Goal: Feedback & Contribution: Contribute content

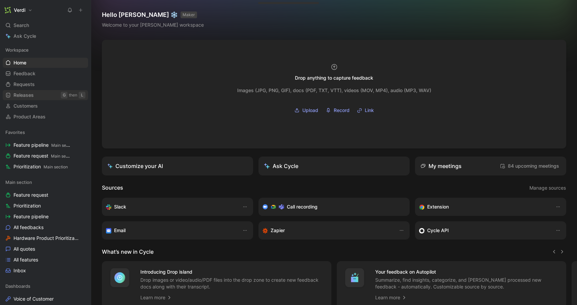
click at [29, 97] on span "Releases" at bounding box center [23, 95] width 20 height 7
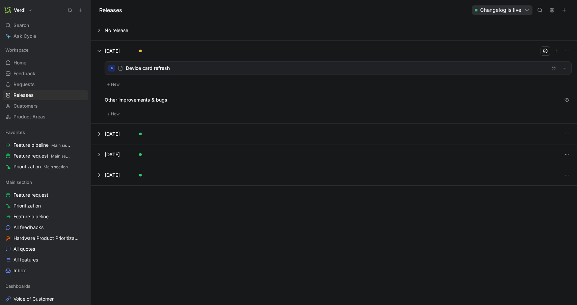
click at [182, 70] on div at bounding box center [338, 68] width 466 height 13
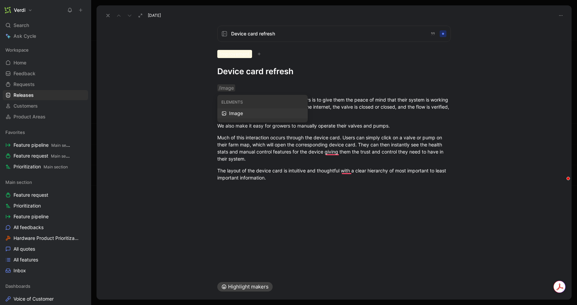
click at [289, 116] on div "Image" at bounding box center [266, 113] width 74 height 8
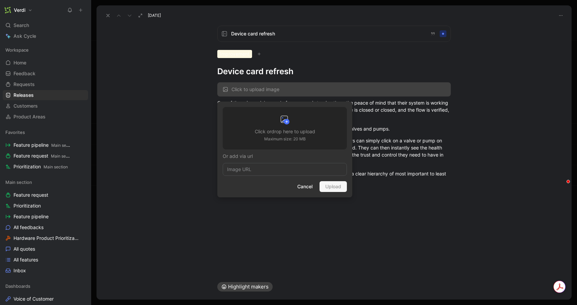
click at [289, 126] on div at bounding box center [285, 120] width 60 height 13
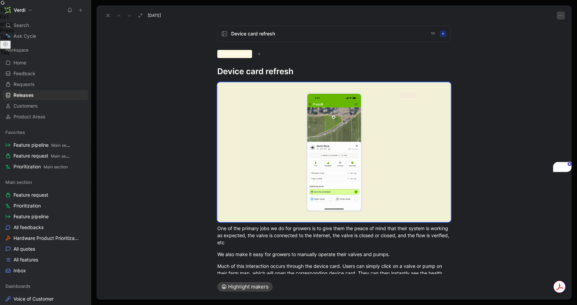
click at [562, 17] on icon "button" at bounding box center [560, 15] width 5 height 5
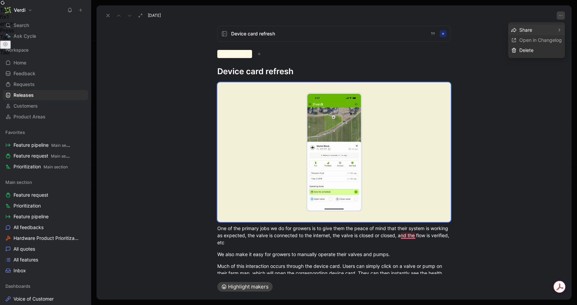
click at [562, 17] on icon "button" at bounding box center [560, 15] width 5 height 5
click at [484, 150] on div "One of the primary jobs we do for growers is to give them the peace of mind tha…" at bounding box center [334, 197] width 475 height 240
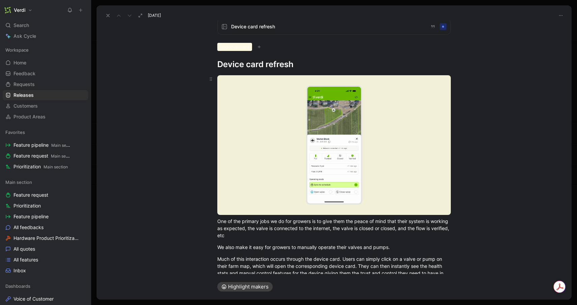
scroll to position [8, 0]
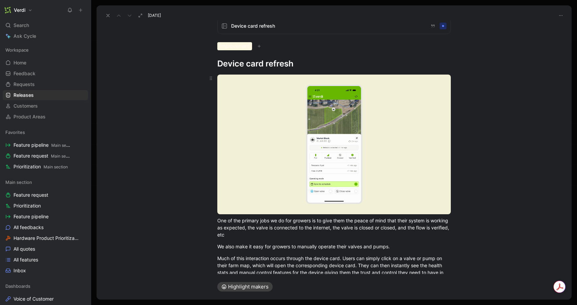
click at [377, 182] on body "Verdi Search ⌘ K Ask Cycle Workspace Home G then H Feedback G then F Requests G…" at bounding box center [288, 152] width 577 height 305
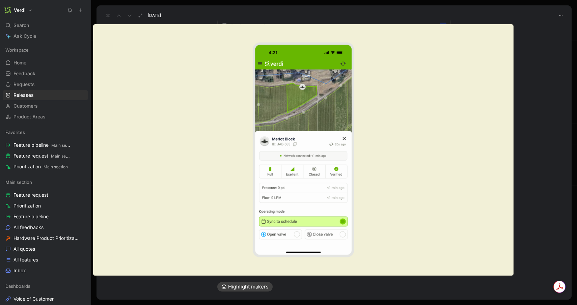
click at [377, 182] on img at bounding box center [303, 149] width 420 height 251
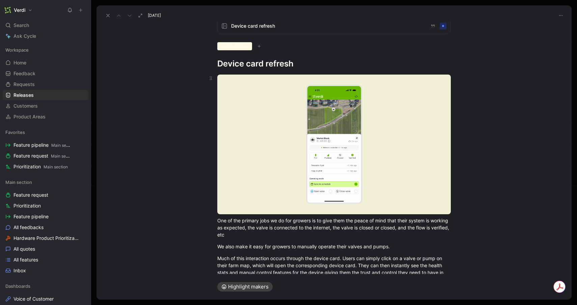
scroll to position [51, 0]
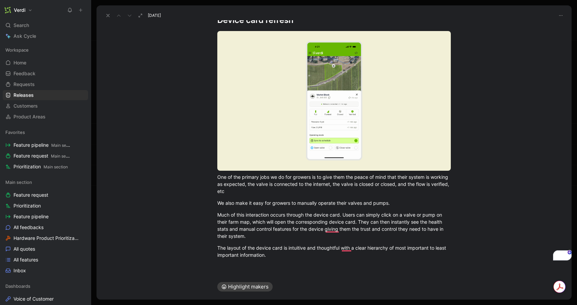
click at [273, 268] on div at bounding box center [334, 270] width 475 height 8
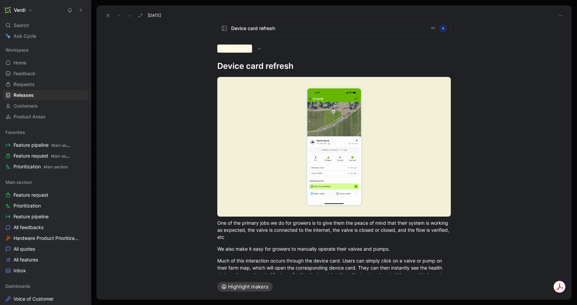
scroll to position [0, 0]
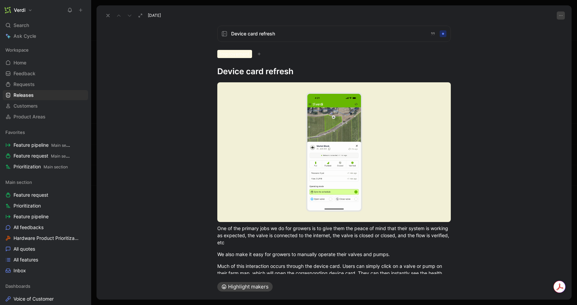
click at [559, 15] on icon "button" at bounding box center [560, 15] width 5 height 5
click at [550, 28] on div "Share" at bounding box center [536, 30] width 35 height 8
click at [564, 16] on button "button" at bounding box center [561, 15] width 8 height 8
click at [517, 104] on div at bounding box center [288, 152] width 577 height 305
click at [109, 17] on icon at bounding box center [107, 15] width 5 height 5
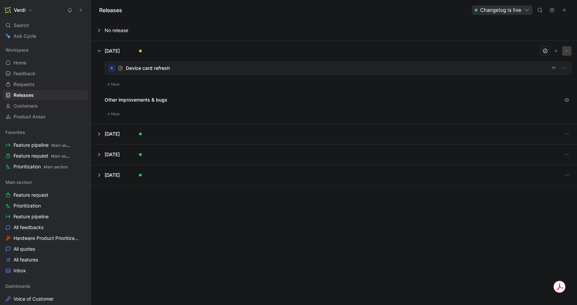
click at [571, 52] on button "button" at bounding box center [566, 50] width 9 height 9
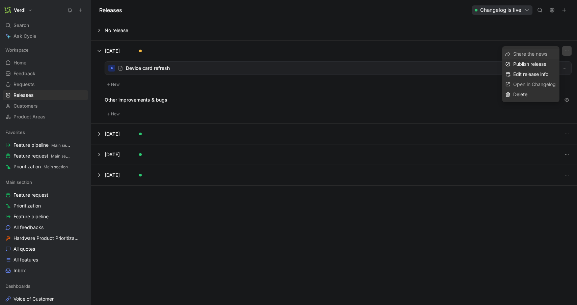
click at [571, 52] on button "button" at bounding box center [566, 50] width 9 height 9
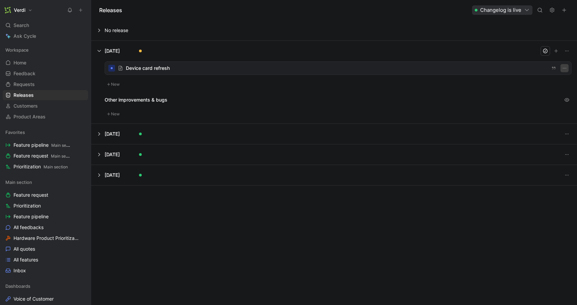
click at [566, 70] on icon "button" at bounding box center [564, 67] width 5 height 5
click at [339, 27] on button at bounding box center [333, 30] width 485 height 20
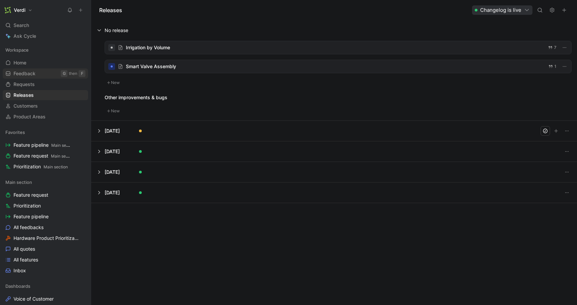
click at [34, 78] on link "Feedback G then F" at bounding box center [45, 73] width 85 height 10
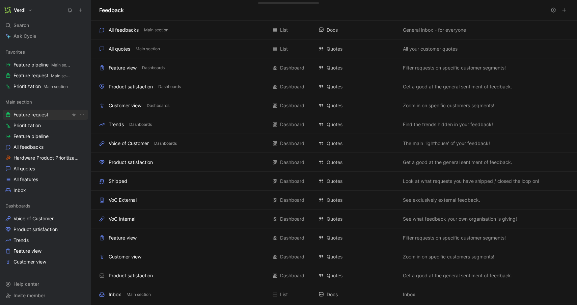
scroll to position [81, 0]
click at [30, 189] on link "Inbox" at bounding box center [45, 189] width 85 height 10
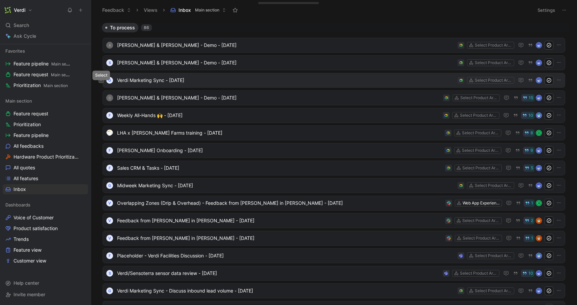
click at [101, 81] on icon at bounding box center [101, 80] width 3 height 3
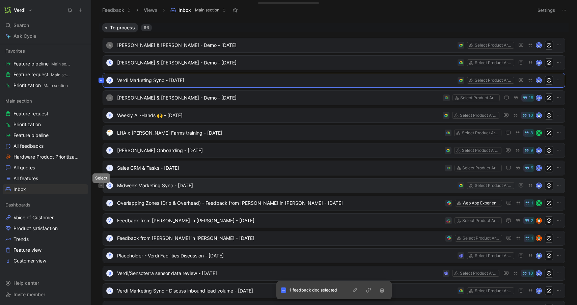
click at [102, 187] on icon at bounding box center [101, 185] width 3 height 3
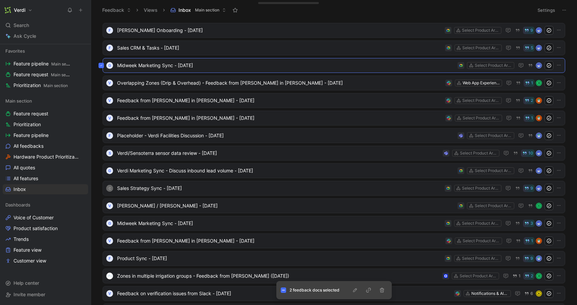
scroll to position [121, 0]
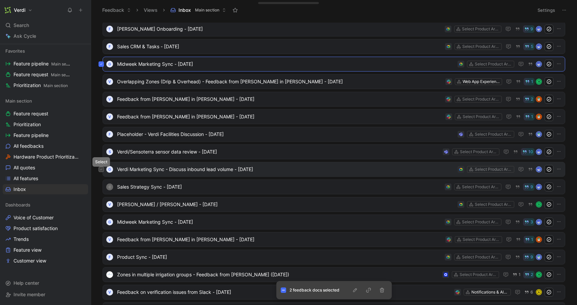
click at [99, 169] on button at bounding box center [101, 169] width 5 height 5
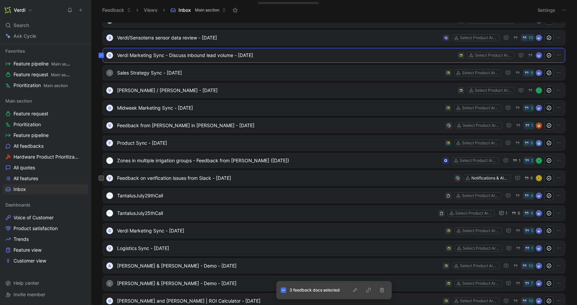
scroll to position [238, 0]
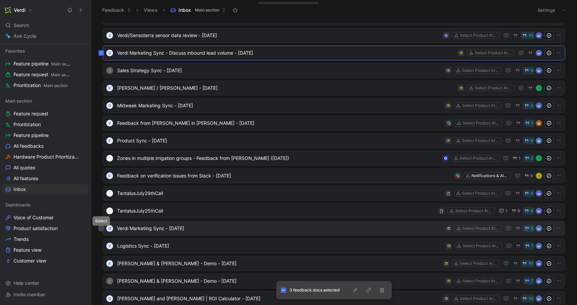
click at [101, 228] on icon at bounding box center [101, 228] width 3 height 3
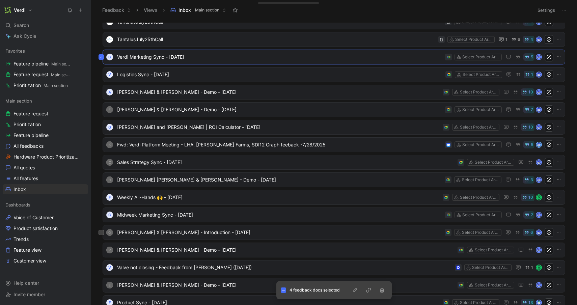
scroll to position [413, 0]
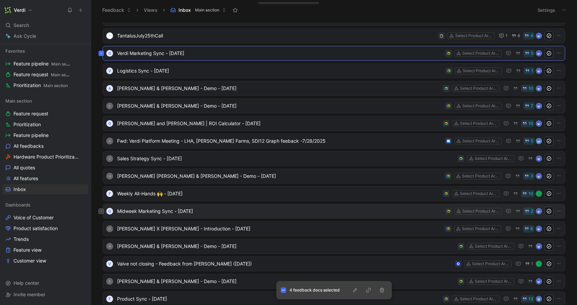
click at [101, 212] on icon at bounding box center [101, 211] width 2 height 1
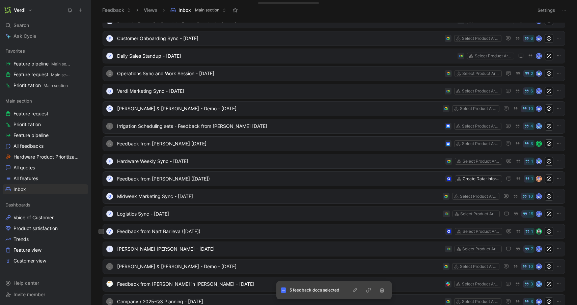
scroll to position [728, 0]
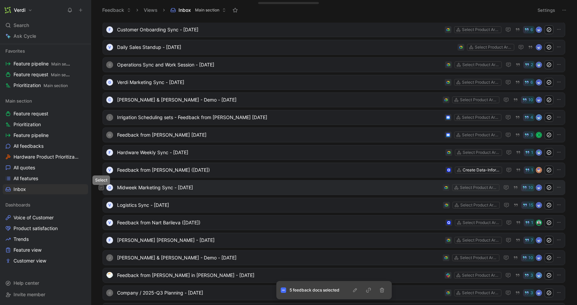
click at [103, 189] on button at bounding box center [101, 187] width 5 height 5
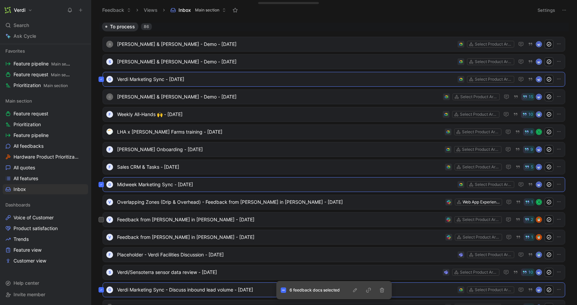
scroll to position [0, 0]
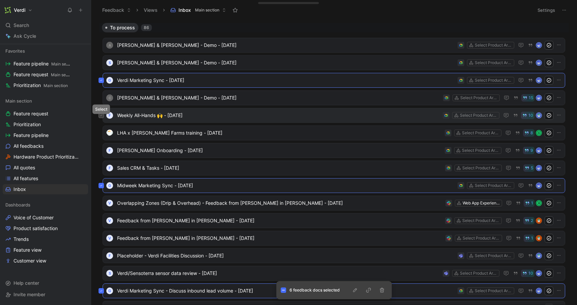
click at [101, 115] on icon at bounding box center [101, 115] width 3 height 3
click at [103, 169] on button at bounding box center [101, 167] width 5 height 5
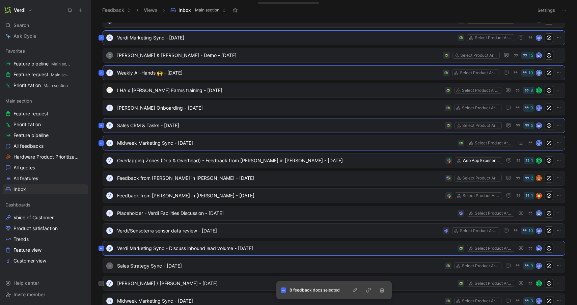
scroll to position [184, 0]
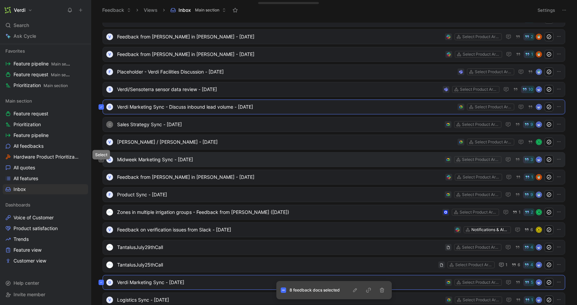
click at [100, 161] on button at bounding box center [101, 159] width 5 height 5
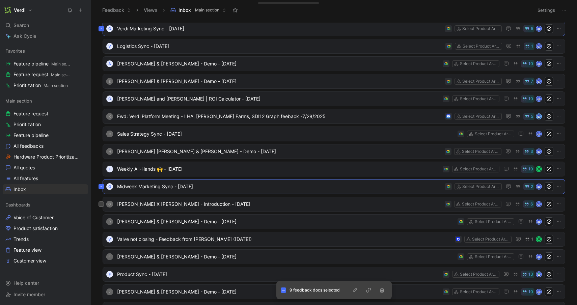
scroll to position [442, 0]
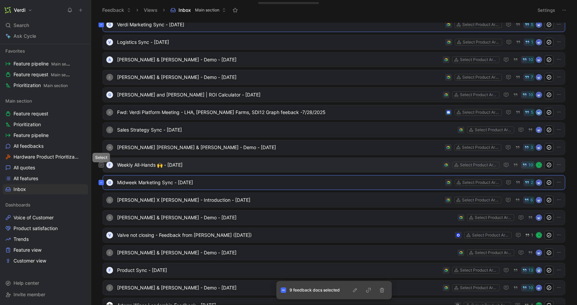
click at [102, 166] on icon at bounding box center [101, 165] width 3 height 3
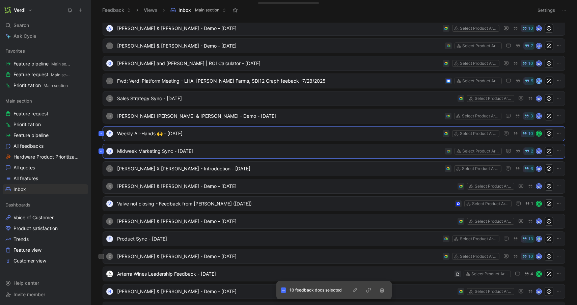
scroll to position [509, 0]
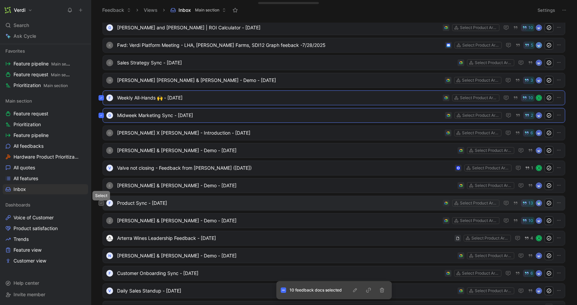
click at [100, 205] on button at bounding box center [101, 202] width 5 height 5
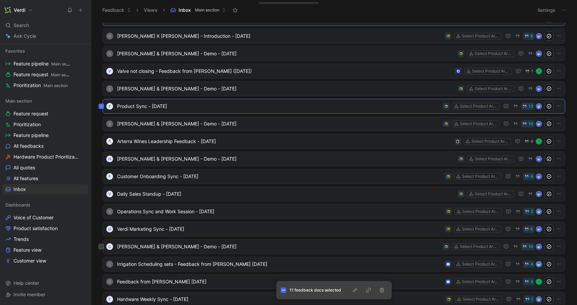
scroll to position [632, 0]
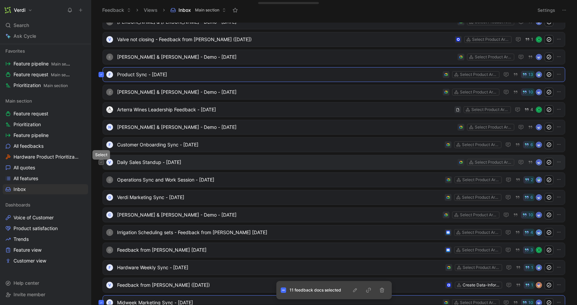
click at [100, 162] on icon at bounding box center [101, 162] width 3 height 3
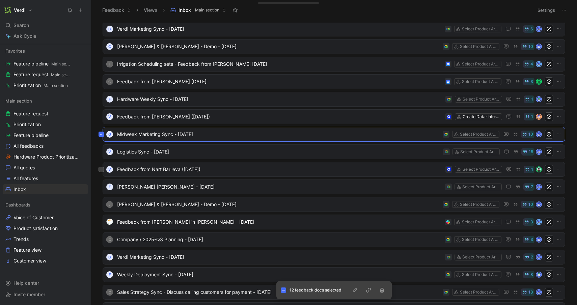
scroll to position [776, 0]
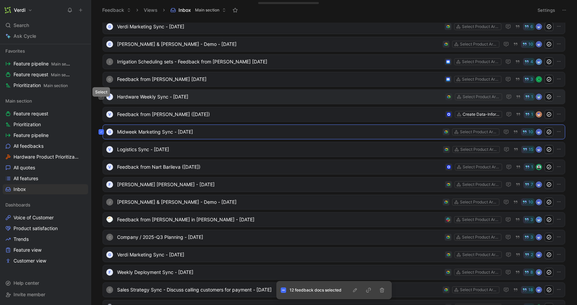
click at [102, 97] on icon at bounding box center [101, 96] width 3 height 3
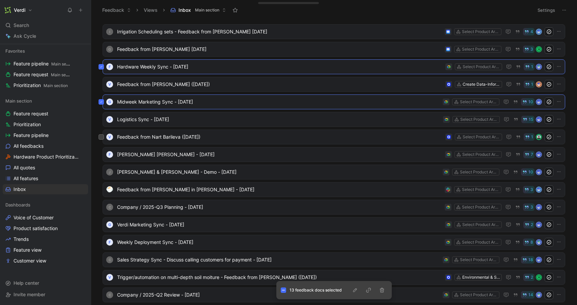
scroll to position [811, 0]
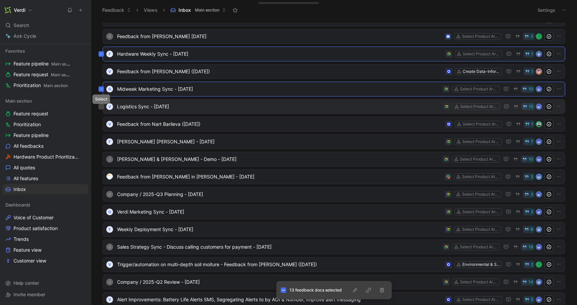
click at [102, 109] on button at bounding box center [101, 106] width 5 height 5
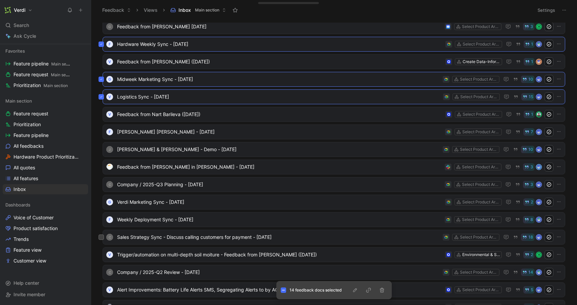
scroll to position [821, 0]
click at [102, 220] on icon at bounding box center [101, 219] width 3 height 3
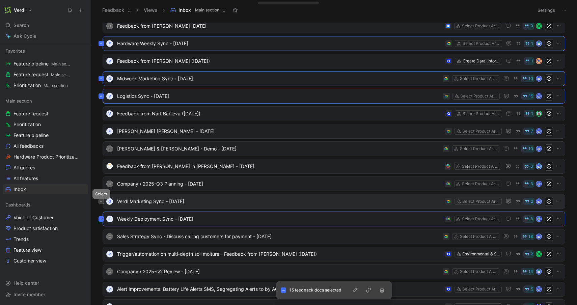
click at [101, 202] on icon at bounding box center [101, 201] width 3 height 3
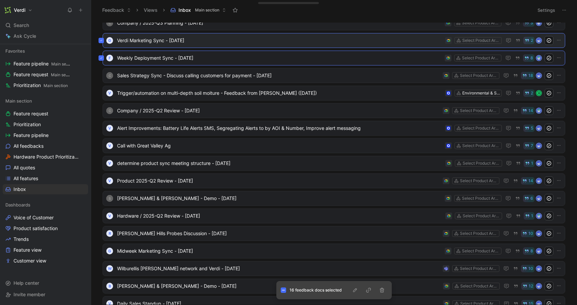
scroll to position [970, 0]
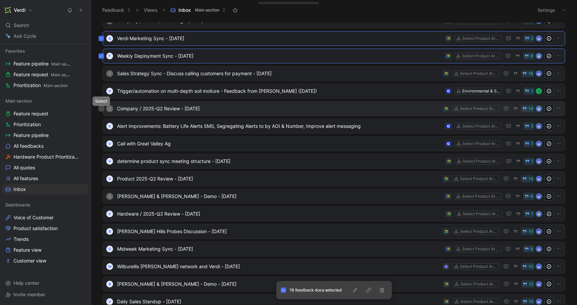
click at [101, 109] on icon at bounding box center [101, 108] width 2 height 1
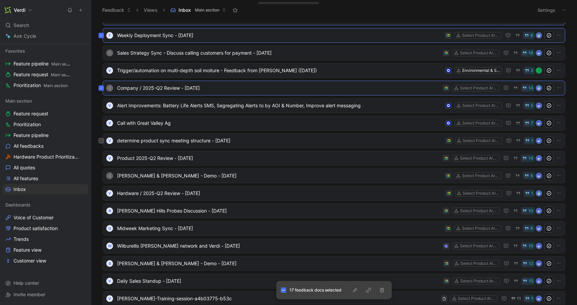
scroll to position [1000, 0]
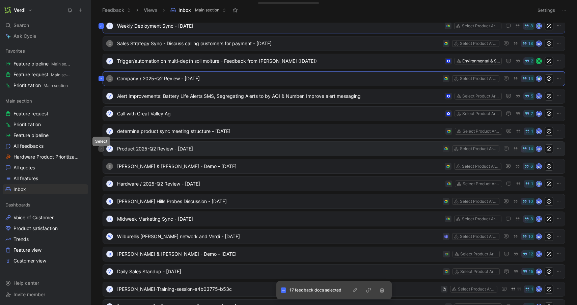
click at [100, 147] on icon at bounding box center [101, 148] width 3 height 3
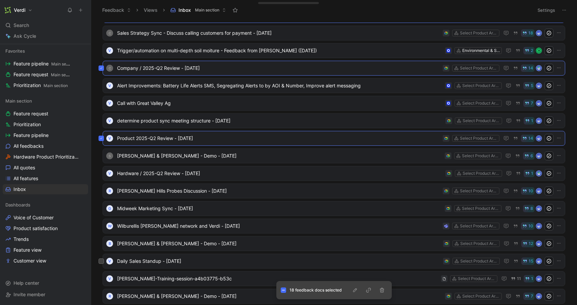
scroll to position [1079, 0]
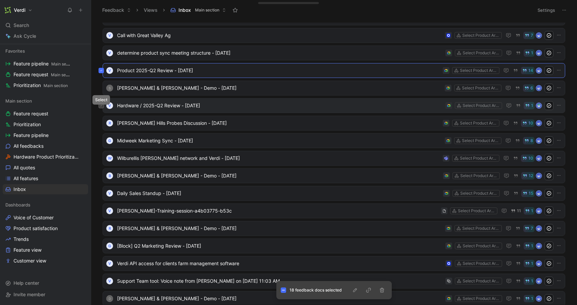
click at [102, 106] on icon at bounding box center [101, 105] width 3 height 3
click at [101, 193] on icon at bounding box center [101, 193] width 3 height 3
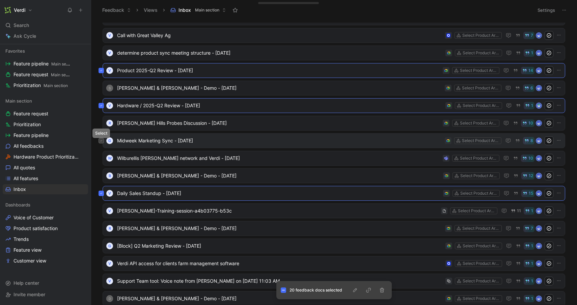
click at [103, 141] on button at bounding box center [101, 140] width 5 height 5
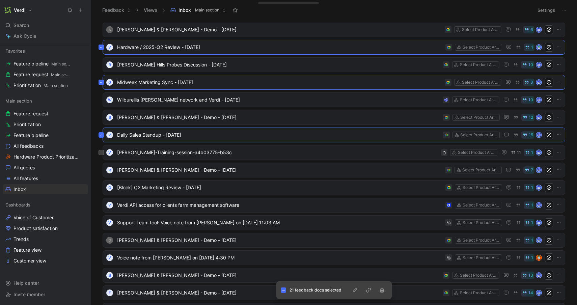
scroll to position [1221, 0]
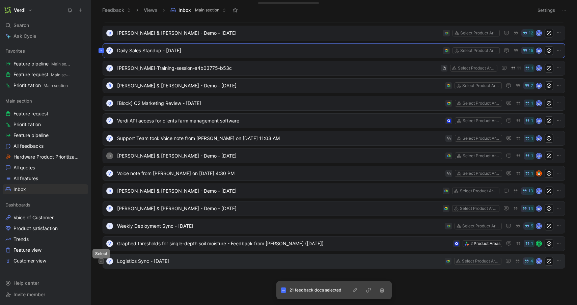
click at [102, 263] on button at bounding box center [101, 260] width 5 height 5
click at [101, 227] on button at bounding box center [101, 225] width 5 height 5
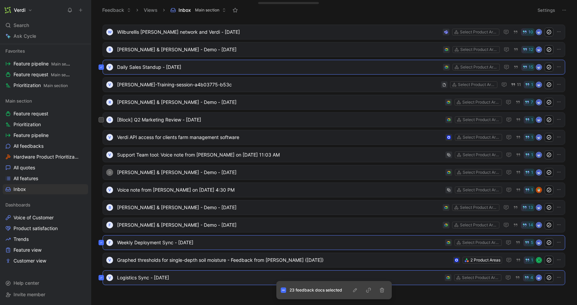
scroll to position [1204, 0]
click at [101, 122] on button at bounding box center [101, 120] width 5 height 5
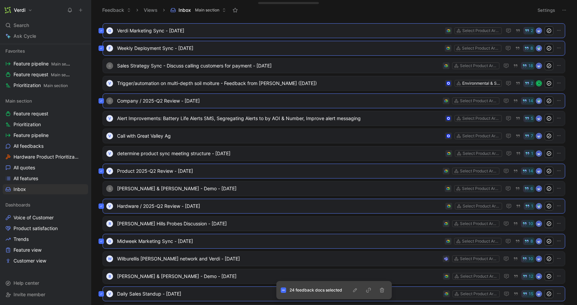
scroll to position [974, 0]
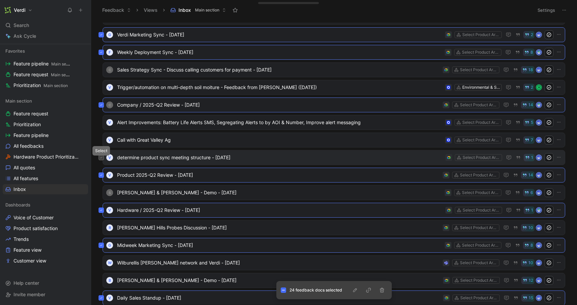
click at [100, 159] on icon at bounding box center [101, 157] width 3 height 3
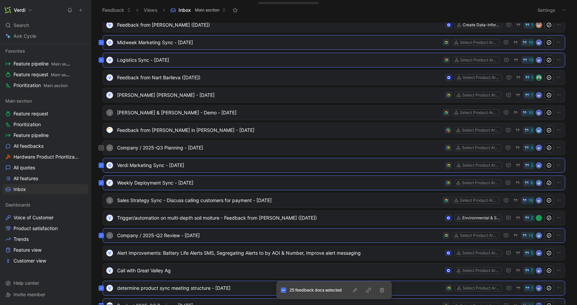
scroll to position [851, 0]
click at [101, 201] on icon at bounding box center [101, 200] width 2 height 1
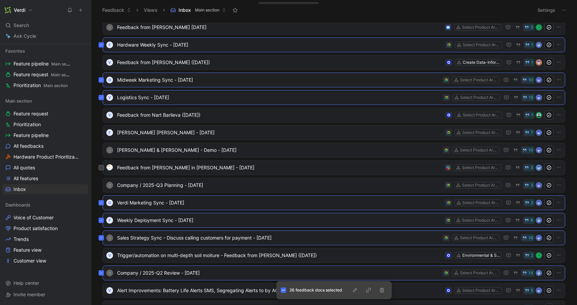
scroll to position [812, 0]
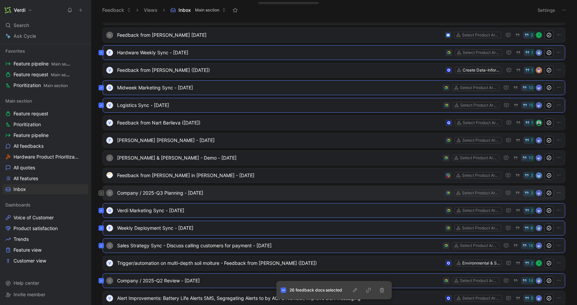
click at [102, 193] on icon at bounding box center [101, 193] width 3 height 3
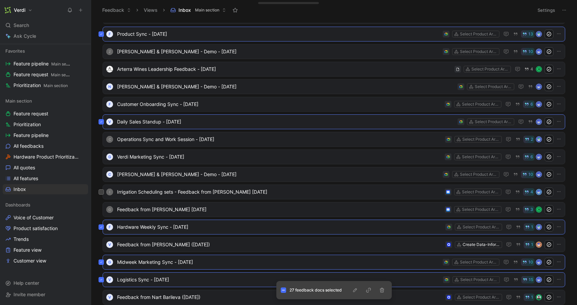
scroll to position [661, 0]
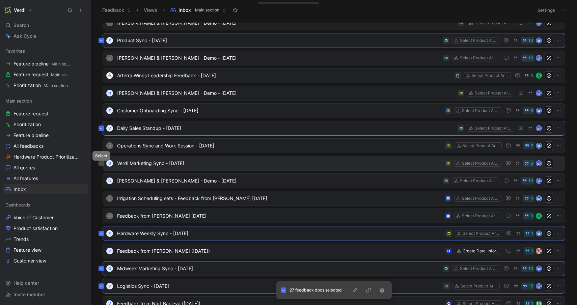
click at [100, 164] on icon at bounding box center [101, 163] width 3 height 3
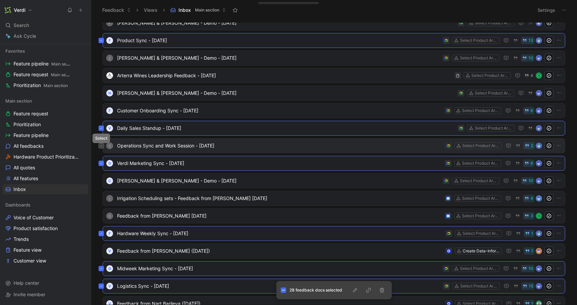
click at [101, 145] on icon at bounding box center [101, 145] width 3 height 3
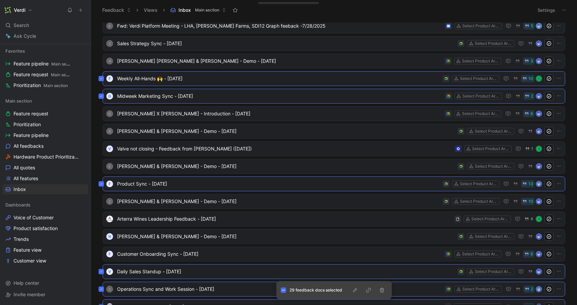
scroll to position [525, 0]
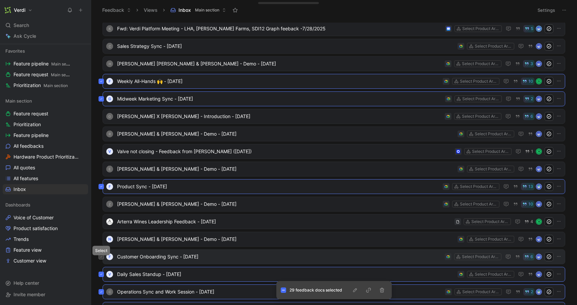
click at [102, 256] on icon at bounding box center [101, 256] width 2 height 1
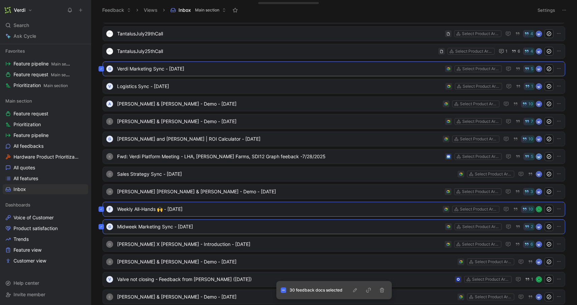
scroll to position [390, 0]
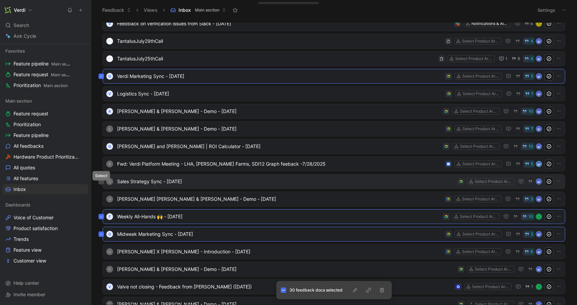
click at [100, 180] on button at bounding box center [101, 181] width 5 height 5
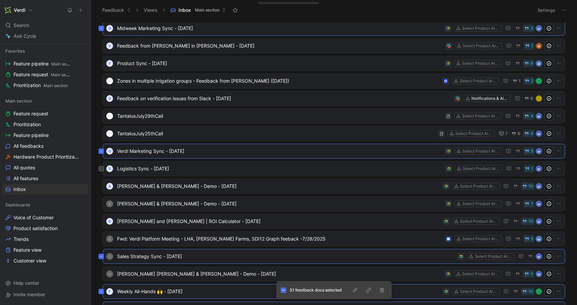
scroll to position [314, 0]
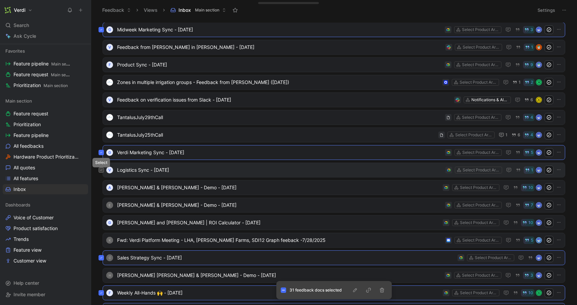
click at [100, 171] on button at bounding box center [101, 169] width 5 height 5
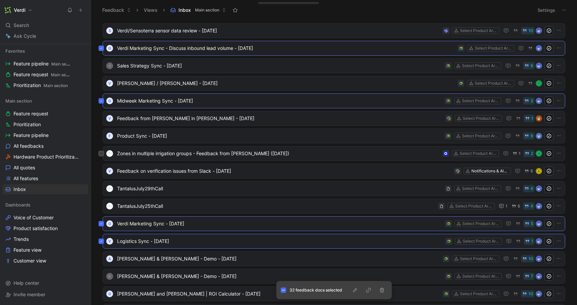
scroll to position [232, 0]
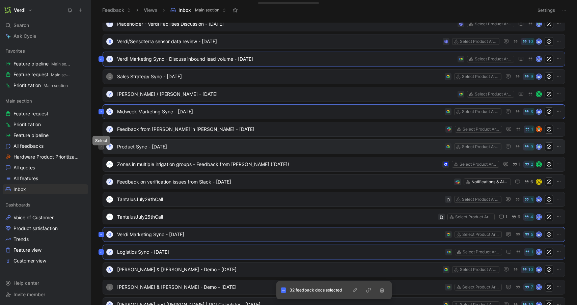
click at [102, 147] on icon at bounding box center [101, 146] width 3 height 3
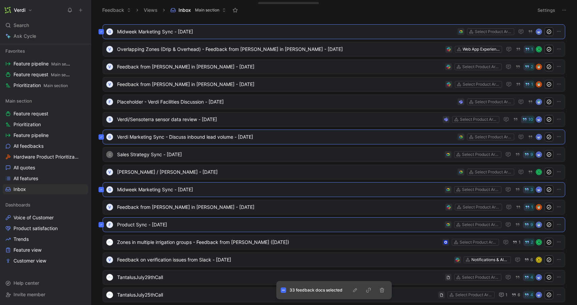
scroll to position [162, 0]
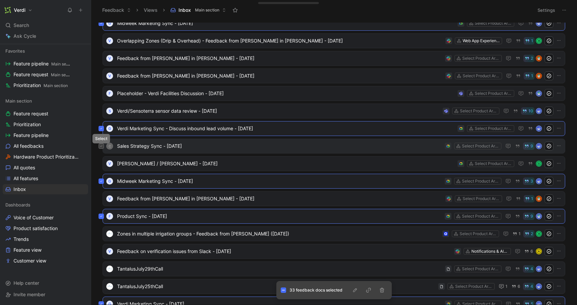
click at [101, 147] on button at bounding box center [101, 145] width 5 height 5
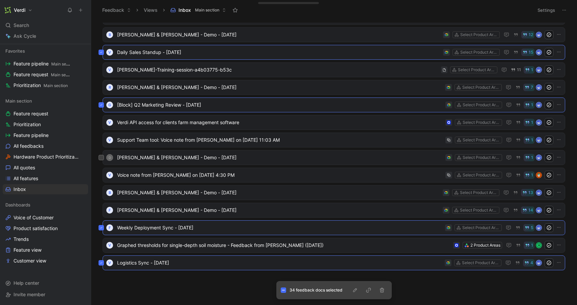
scroll to position [1221, 0]
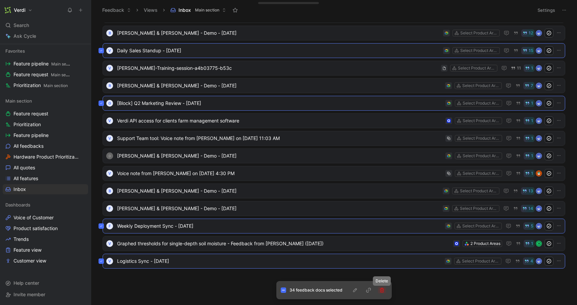
click at [381, 291] on icon "button" at bounding box center [382, 290] width 4 height 5
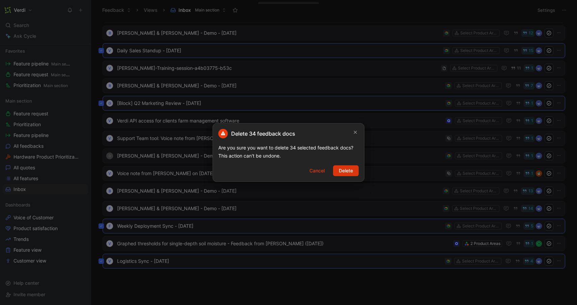
click at [348, 169] on span "Delete" at bounding box center [346, 171] width 14 height 8
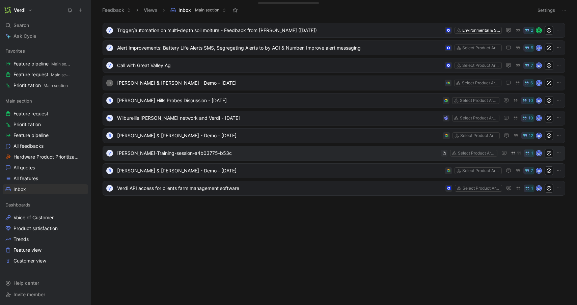
scroll to position [0, 0]
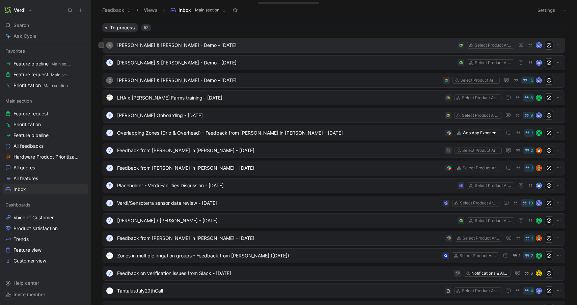
click at [178, 46] on span "Adam Lottig & Verdi - Demo - 8/12/2025" at bounding box center [286, 45] width 338 height 8
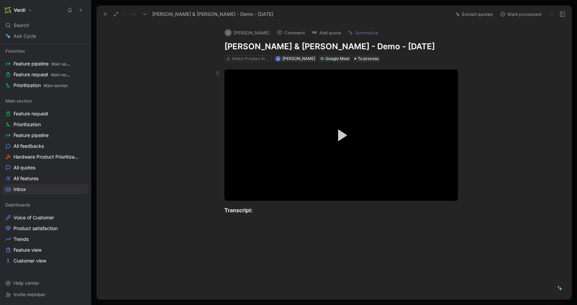
scroll to position [14, 0]
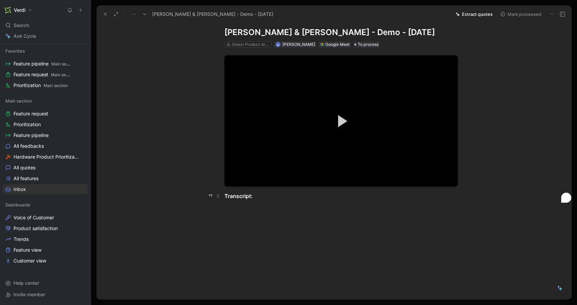
click at [259, 193] on div "Transcript:" at bounding box center [341, 196] width 234 height 8
click at [108, 12] on icon at bounding box center [105, 13] width 5 height 5
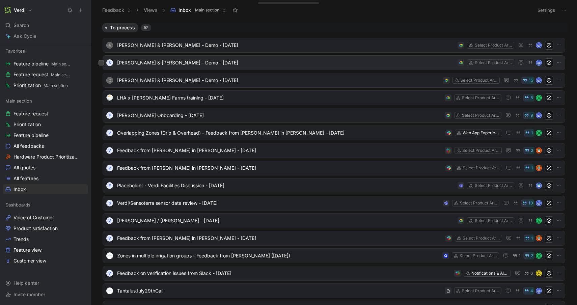
click at [133, 64] on span "Pete Hix & Verdi - Demo - 8/11/2025" at bounding box center [286, 63] width 338 height 8
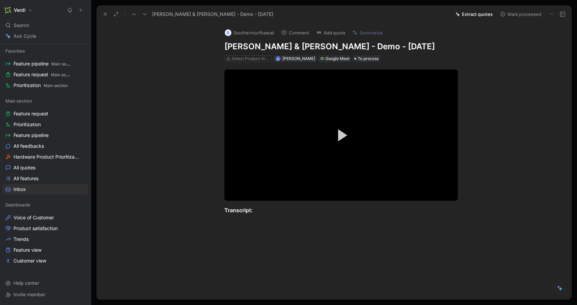
click at [107, 10] on button at bounding box center [105, 13] width 9 height 9
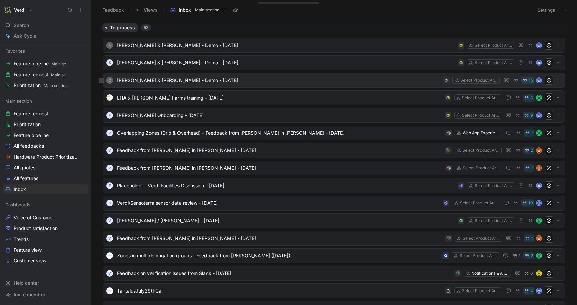
click at [139, 82] on span "Chuck Samuelson & Verdi - Demo - 8/11/2025" at bounding box center [278, 80] width 323 height 8
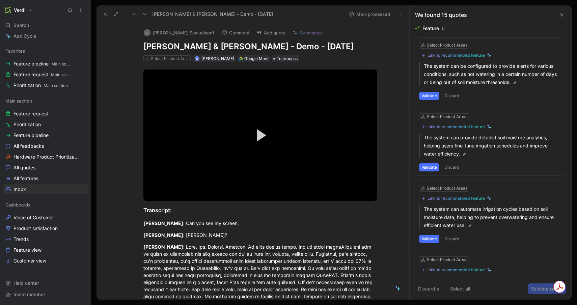
click at [104, 14] on icon at bounding box center [105, 13] width 5 height 5
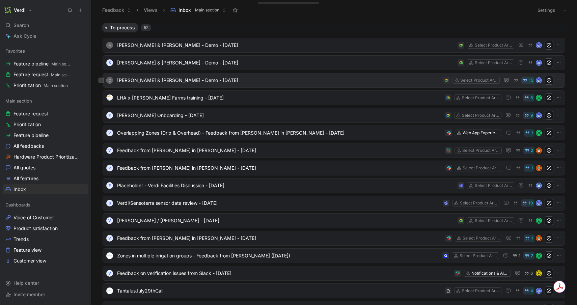
click at [144, 80] on span "Chuck Samuelson & Verdi - Demo - 8/11/2025" at bounding box center [278, 80] width 323 height 8
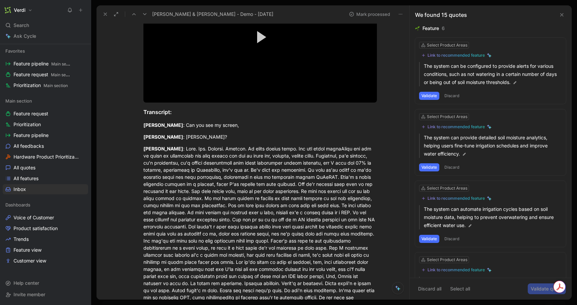
scroll to position [45, 0]
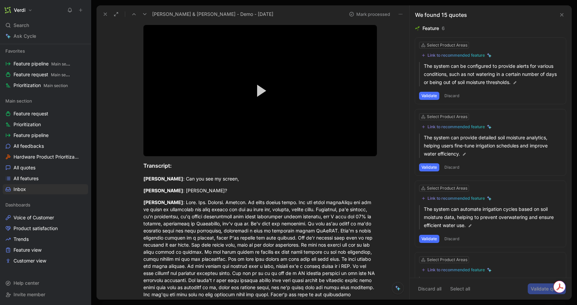
click at [104, 10] on button at bounding box center [105, 13] width 9 height 9
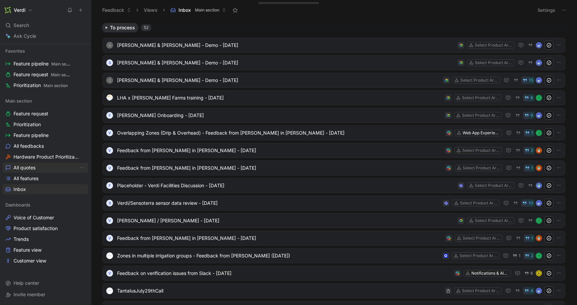
click at [37, 166] on link "All quotes" at bounding box center [45, 168] width 85 height 10
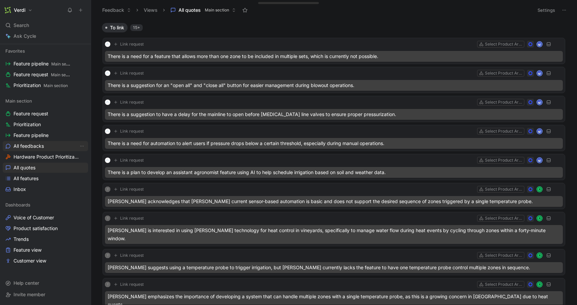
click at [41, 144] on span "All feedbacks" at bounding box center [28, 146] width 30 height 7
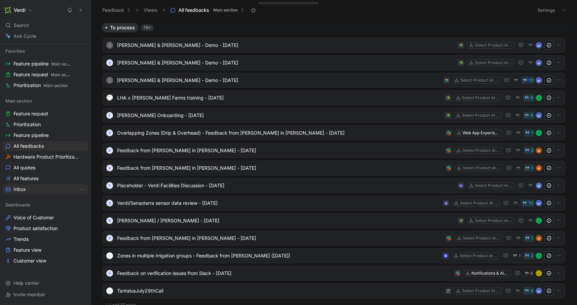
click at [27, 193] on link "Inbox" at bounding box center [45, 189] width 85 height 10
click at [193, 47] on span "Adam Lottig & Verdi - Demo - 8/12/2025" at bounding box center [286, 45] width 338 height 8
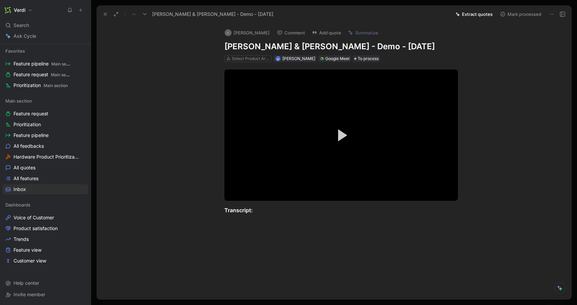
scroll to position [14, 0]
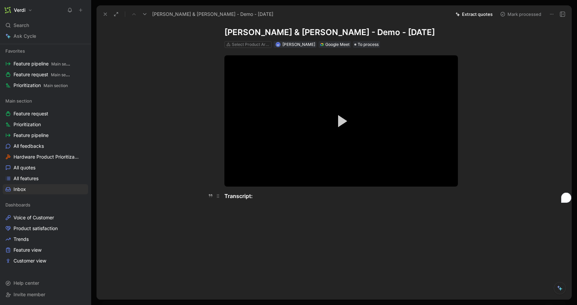
click at [259, 195] on div "Transcript:" at bounding box center [341, 196] width 234 height 8
click at [352, 109] on button "Play Video" at bounding box center [341, 121] width 30 height 30
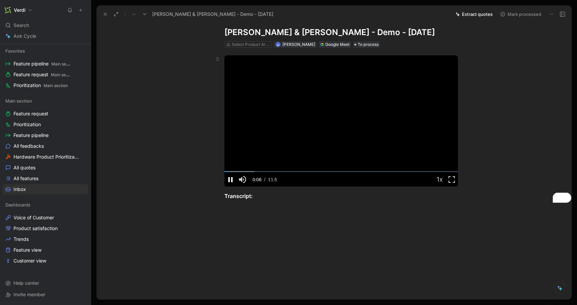
click at [228, 180] on span "Video Player" at bounding box center [230, 180] width 12 height 0
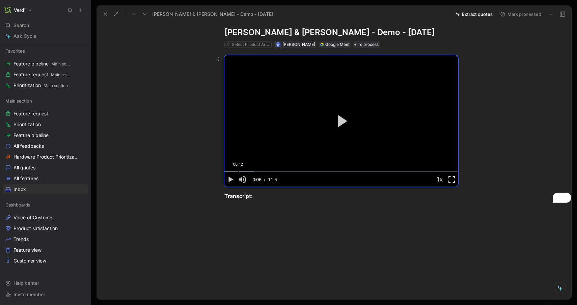
click at [238, 171] on div "Loaded : 12.83% 00:42 00:06" at bounding box center [341, 171] width 234 height 1
click at [252, 171] on div "Loaded : 23.60% 01:25 00:43" at bounding box center [341, 171] width 234 height 1
click at [229, 180] on span "Video Player" at bounding box center [230, 180] width 12 height 0
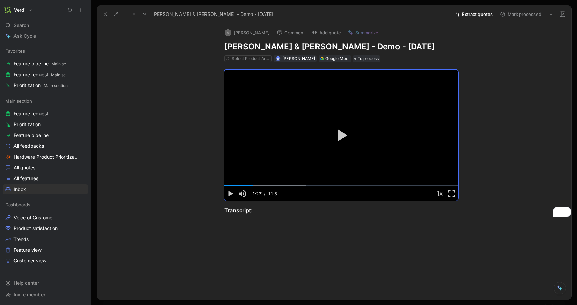
drag, startPoint x: 225, startPoint y: 47, endPoint x: 271, endPoint y: 48, distance: 45.6
click at [271, 48] on h1 "Adam Lottig & Verdi - Demo - 8/12/2025" at bounding box center [341, 46] width 234 height 11
copy h1 "Adam Lottig"
click at [381, 186] on div "Loaded : 35.21% 08:02 08:02" at bounding box center [341, 185] width 234 height 1
click at [402, 186] on div "Loaded : 95.98% 09:04 08:02" at bounding box center [341, 185] width 234 height 1
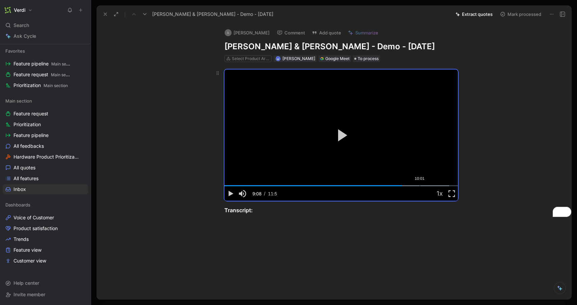
click at [420, 186] on div "10:01" at bounding box center [420, 185] width 0 height 1
click at [550, 13] on icon at bounding box center [551, 13] width 5 height 5
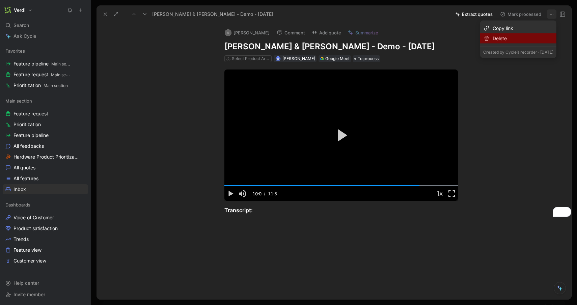
click at [532, 40] on div "Delete" at bounding box center [523, 38] width 61 height 8
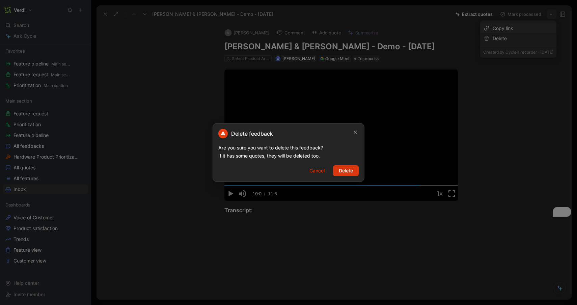
click at [347, 170] on span "Delete" at bounding box center [346, 171] width 14 height 8
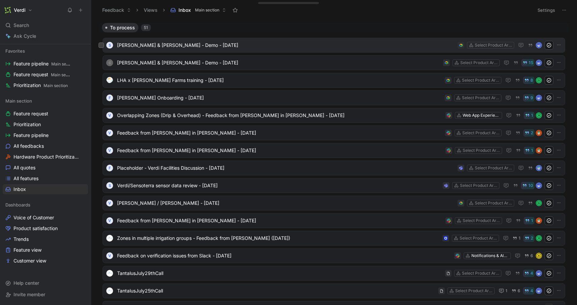
click at [256, 50] on div "S Pete Hix & Verdi - Demo - 8/11/2025 Select Product Areas" at bounding box center [334, 45] width 463 height 15
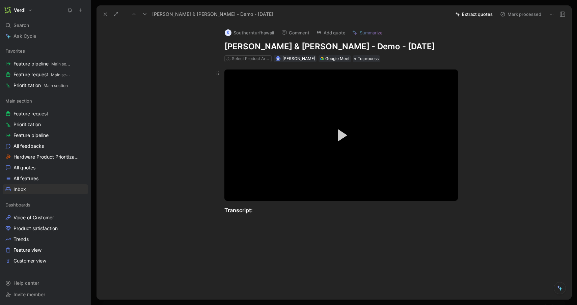
click at [336, 137] on button "Play Video" at bounding box center [341, 135] width 30 height 30
click at [244, 194] on span "Video Player" at bounding box center [243, 194] width 12 height 0
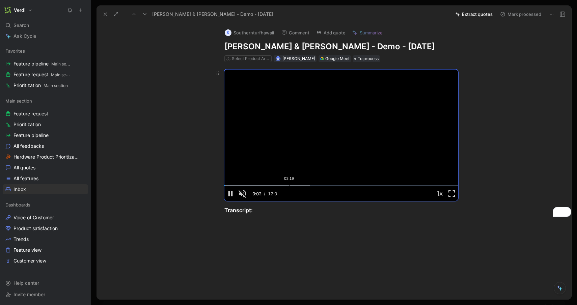
click at [289, 186] on div "Loaded : 36.66% 03:19 00:02" at bounding box center [341, 185] width 234 height 1
click at [324, 185] on div "Loaded : 47.02% 05:08 03:20" at bounding box center [341, 185] width 234 height 1
click at [361, 185] on div "Loaded : 47.02% 07:02 07:02" at bounding box center [341, 185] width 234 height 1
click at [401, 186] on div "Loaded : 58.44% 09:05 07:02" at bounding box center [341, 185] width 234 height 1
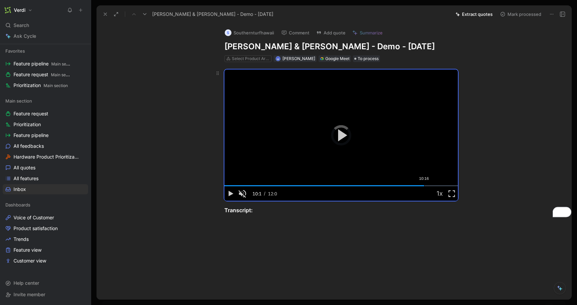
click at [424, 185] on div "Loaded : 69.54% 10:16 10:16" at bounding box center [341, 185] width 234 height 1
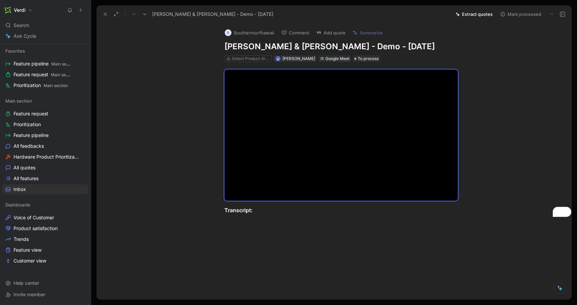
drag, startPoint x: 225, startPoint y: 49, endPoint x: 255, endPoint y: 49, distance: 29.4
click at [255, 49] on h1 "Pete Hix & Verdi - Demo - 8/11/2025" at bounding box center [341, 46] width 234 height 11
copy h1 "Pete Hix"
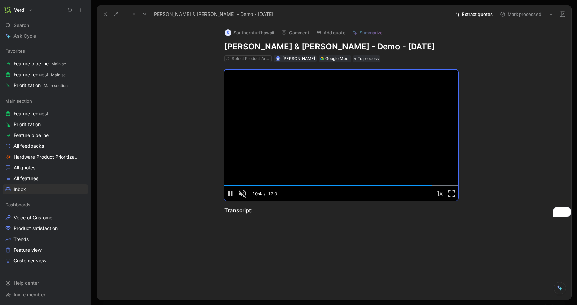
click at [552, 13] on icon at bounding box center [551, 13] width 5 height 5
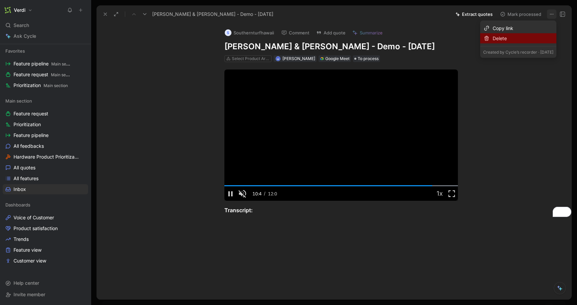
click at [520, 37] on div "Delete" at bounding box center [523, 38] width 61 height 8
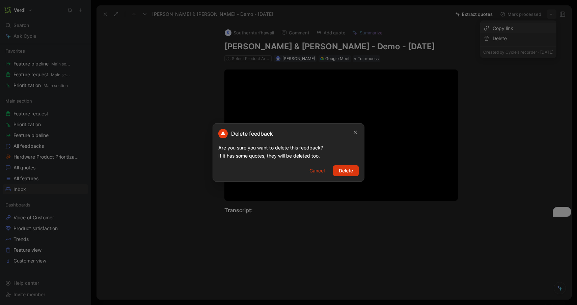
click at [351, 167] on span "Delete" at bounding box center [346, 171] width 14 height 8
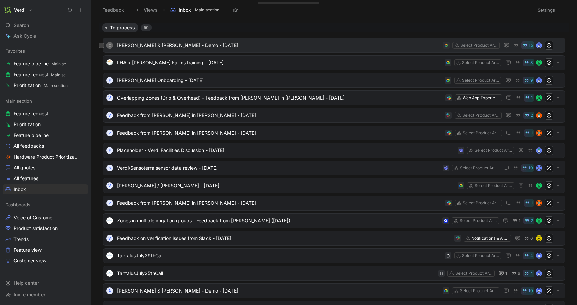
click at [258, 40] on div "C Chuck Samuelson & Verdi - Demo - 8/11/2025 Select Product Areas 15" at bounding box center [334, 45] width 463 height 15
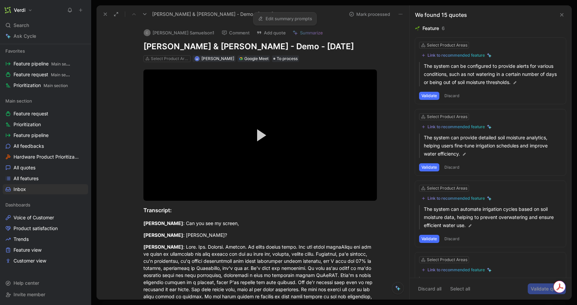
click at [291, 22] on link "Edit summary prompts" at bounding box center [285, 18] width 60 height 9
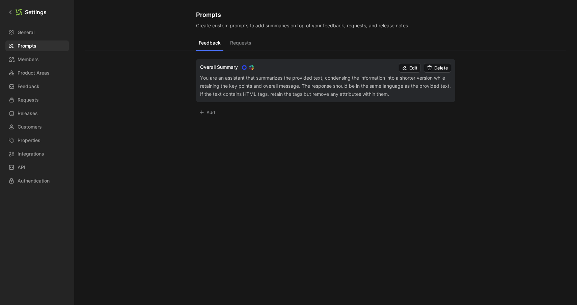
click at [408, 72] on button "Edit" at bounding box center [410, 67] width 22 height 9
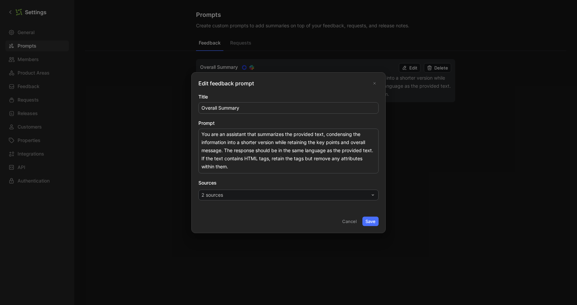
click at [245, 193] on button "2 sources" at bounding box center [288, 195] width 180 height 11
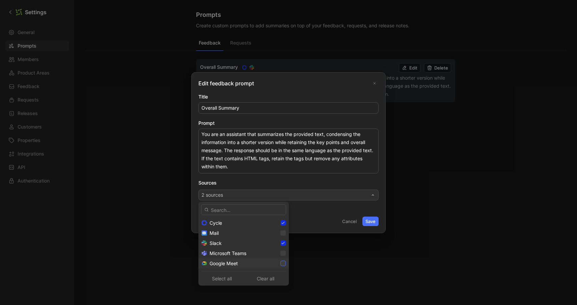
click at [282, 264] on icon at bounding box center [283, 263] width 3 height 2
click at [281, 234] on icon at bounding box center [283, 233] width 4 height 4
click at [281, 253] on icon at bounding box center [283, 253] width 4 height 4
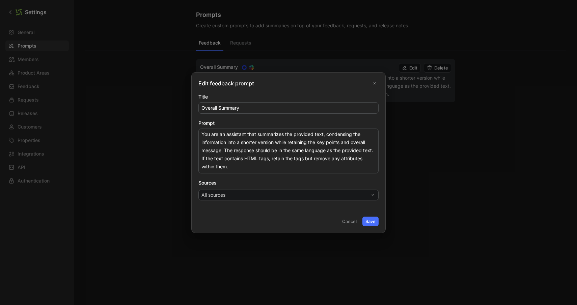
click at [374, 222] on button "Save" at bounding box center [370, 221] width 16 height 9
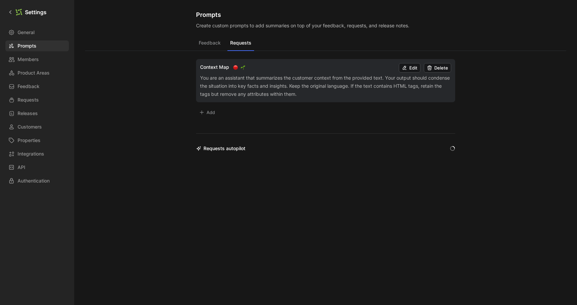
click at [235, 43] on button "Requests" at bounding box center [240, 44] width 27 height 13
click at [213, 47] on button "Feedback" at bounding box center [209, 44] width 27 height 13
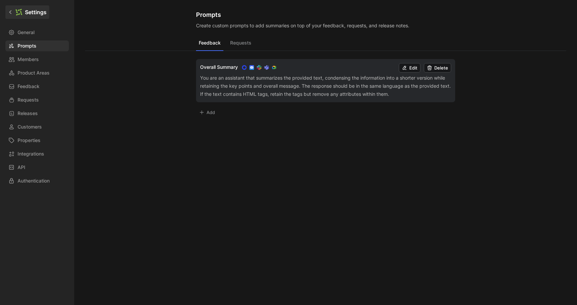
click at [11, 10] on icon at bounding box center [10, 12] width 2 height 4
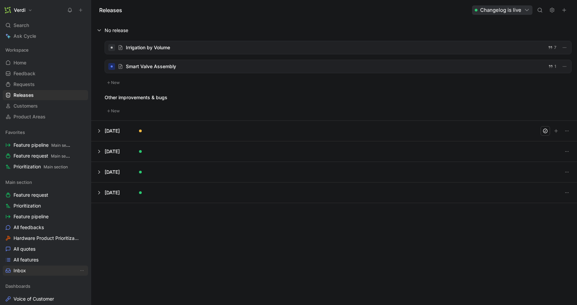
click at [31, 269] on link "Inbox" at bounding box center [45, 271] width 85 height 10
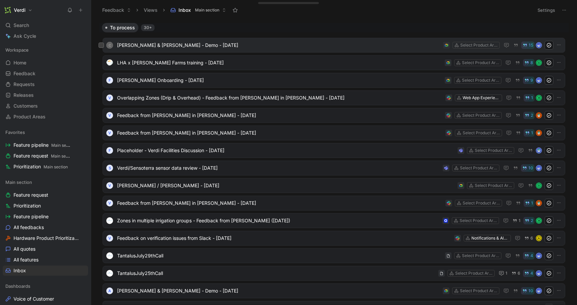
click at [249, 48] on span "Chuck Samuelson & Verdi - Demo - 8/11/2025" at bounding box center [278, 45] width 323 height 8
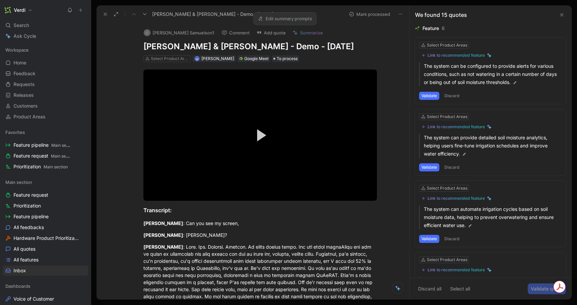
click at [291, 21] on link "Edit summary prompts" at bounding box center [285, 18] width 60 height 9
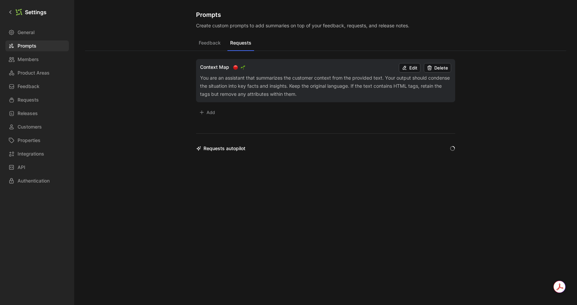
click at [233, 49] on button "Requests" at bounding box center [240, 44] width 27 height 13
click at [213, 49] on button "Feedback" at bounding box center [209, 44] width 27 height 13
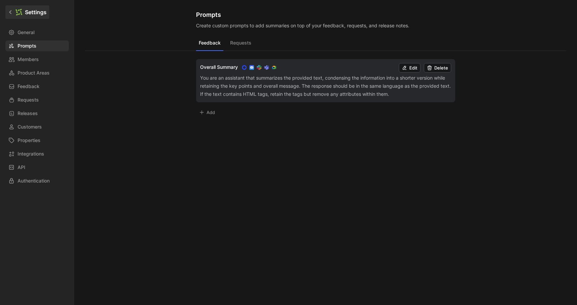
click at [8, 15] on link "Settings" at bounding box center [27, 11] width 44 height 13
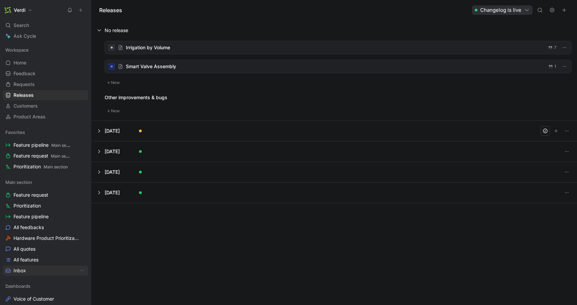
click at [40, 272] on link "Inbox" at bounding box center [45, 271] width 85 height 10
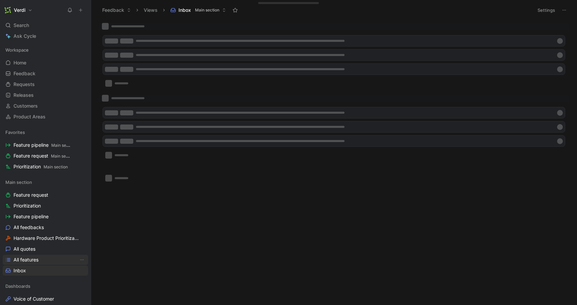
click at [39, 256] on link "All features" at bounding box center [45, 260] width 85 height 10
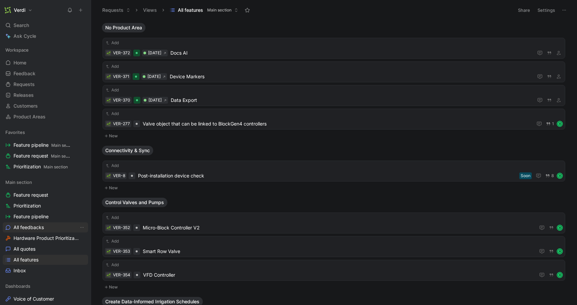
click at [41, 229] on span "All feedbacks" at bounding box center [28, 227] width 30 height 7
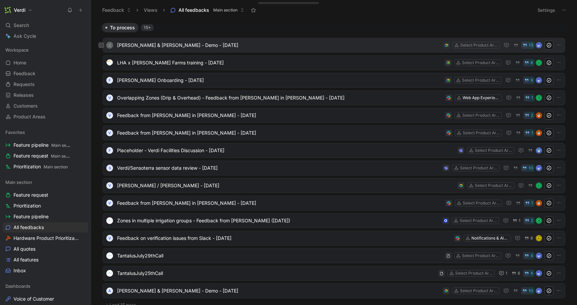
click at [228, 44] on span "Chuck Samuelson & Verdi - Demo - 8/11/2025" at bounding box center [278, 45] width 323 height 8
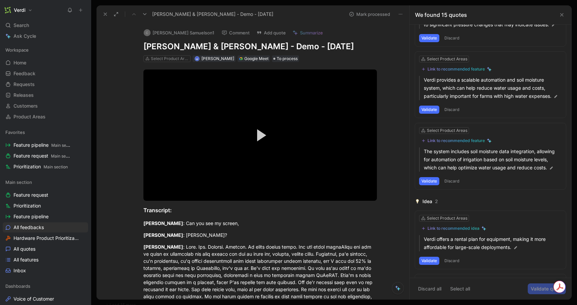
scroll to position [265, 0]
click at [454, 185] on button "Discard" at bounding box center [452, 180] width 20 height 8
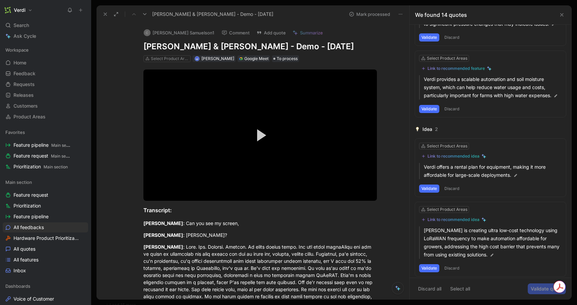
click at [448, 113] on button "Discard" at bounding box center [452, 109] width 20 height 8
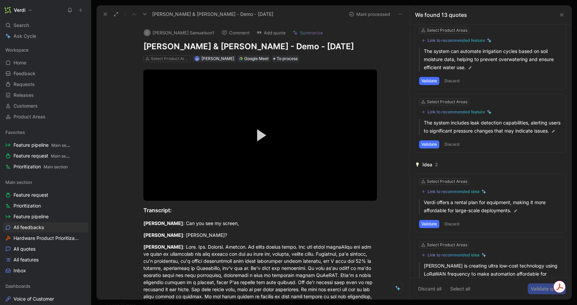
scroll to position [88, 0]
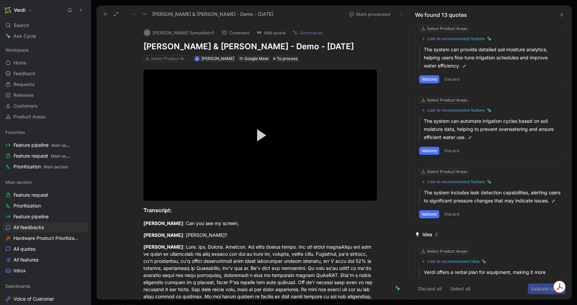
click at [453, 218] on button "Discard" at bounding box center [452, 214] width 20 height 8
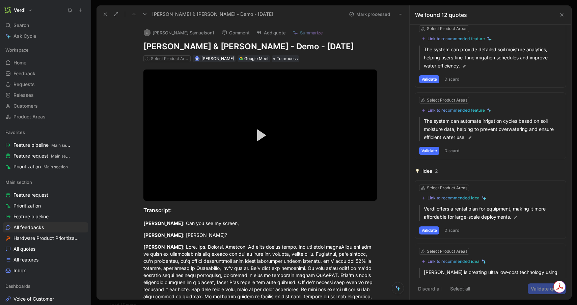
click at [452, 153] on button "Discard" at bounding box center [452, 151] width 20 height 8
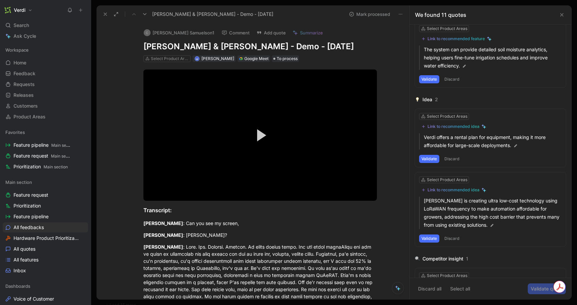
click at [450, 80] on button "Discard" at bounding box center [452, 79] width 20 height 8
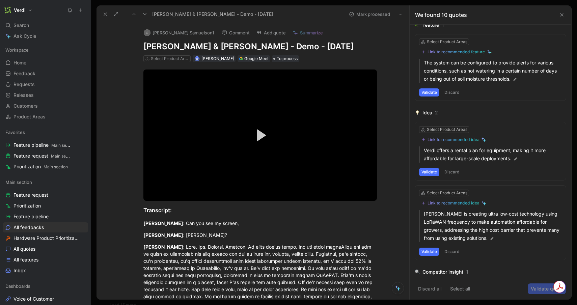
scroll to position [0, 0]
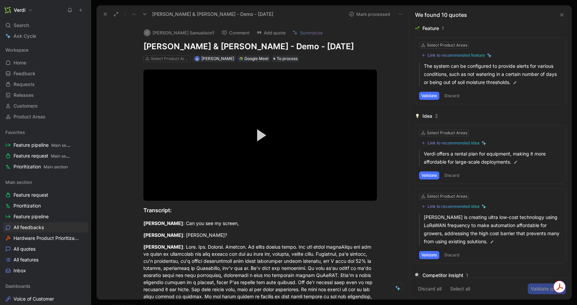
click at [451, 94] on button "Discard" at bounding box center [452, 96] width 20 height 8
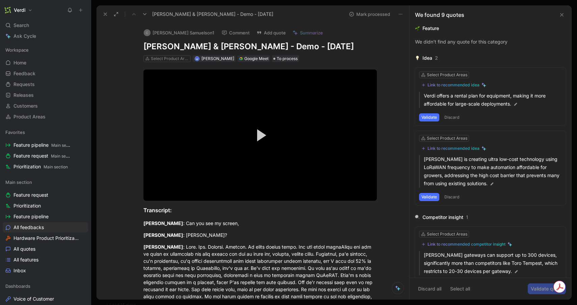
click at [455, 116] on button "Discard" at bounding box center [452, 117] width 20 height 8
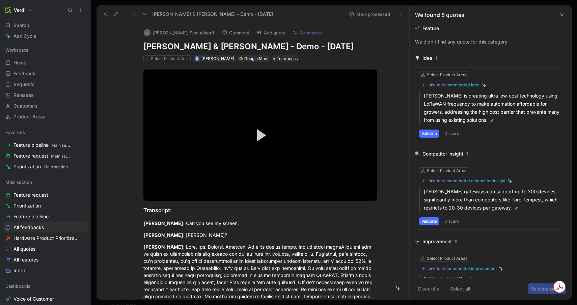
click at [456, 134] on button "Discard" at bounding box center [452, 134] width 20 height 8
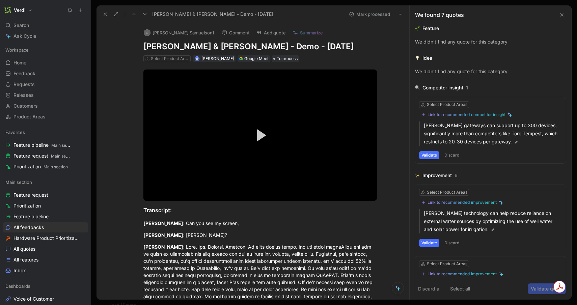
click at [458, 154] on button "Discard" at bounding box center [452, 155] width 20 height 8
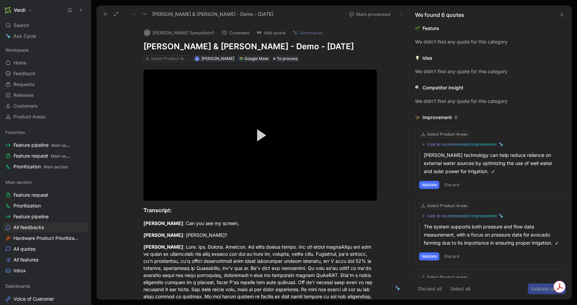
click at [451, 184] on button "Discard" at bounding box center [452, 185] width 20 height 8
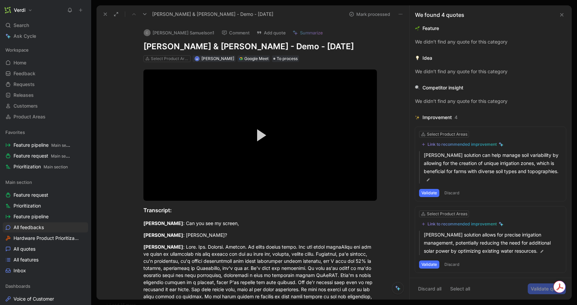
click at [451, 189] on button "Discard" at bounding box center [452, 193] width 20 height 8
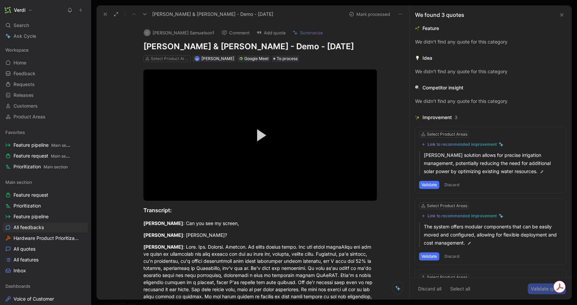
click at [451, 184] on button "Discard" at bounding box center [452, 185] width 20 height 8
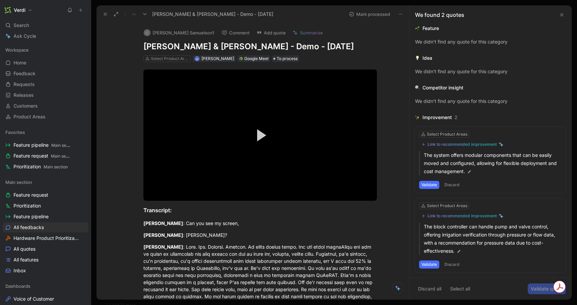
click at [451, 184] on button "Discard" at bounding box center [452, 185] width 20 height 8
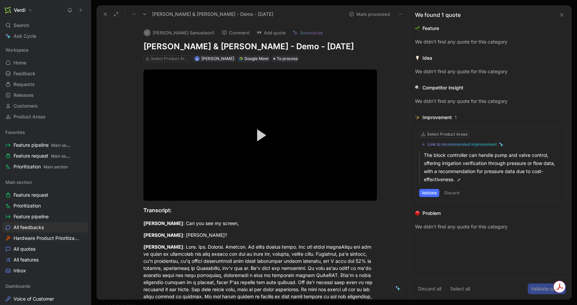
click at [449, 195] on button "Discard" at bounding box center [452, 193] width 20 height 8
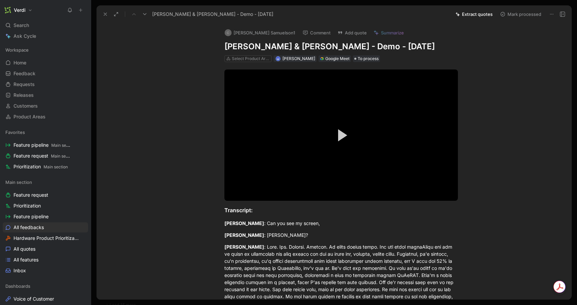
click at [521, 13] on button "Mark processed" at bounding box center [520, 13] width 47 height 9
click at [376, 60] on span "To process" at bounding box center [368, 58] width 21 height 7
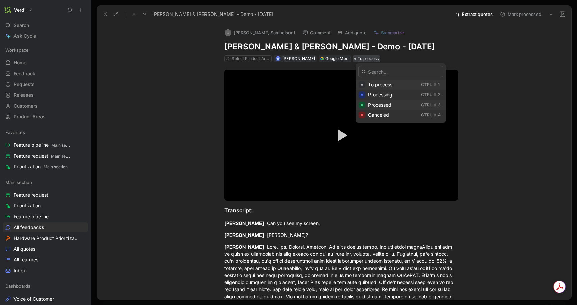
click at [381, 107] on span "Processed" at bounding box center [379, 105] width 23 height 6
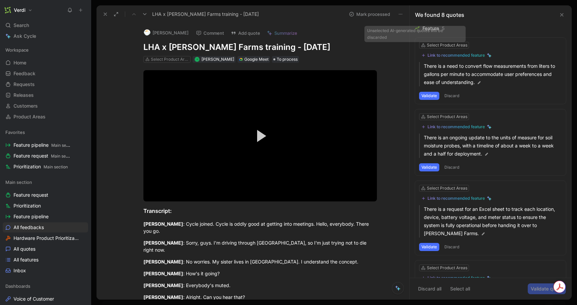
click at [414, 46] on icon at bounding box center [415, 46] width 3 height 2
click at [412, 43] on input "checkbox" at bounding box center [412, 43] width 0 height 0
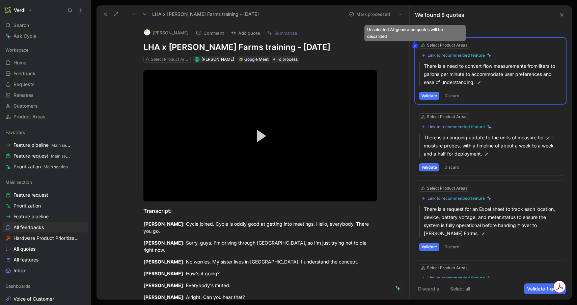
click at [416, 46] on icon at bounding box center [415, 46] width 4 height 4
click at [412, 43] on input "checkbox" at bounding box center [412, 43] width 0 height 0
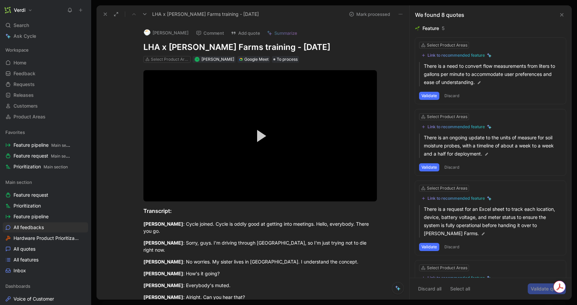
drag, startPoint x: 477, startPoint y: 45, endPoint x: 476, endPoint y: 113, distance: 68.8
click at [477, 114] on div "Feature 5 Select Product Areas Link to recommended feature There is a need to c…" at bounding box center [490, 221] width 151 height 395
click at [504, 46] on div "Select Product Areas" at bounding box center [490, 45] width 143 height 7
click at [451, 57] on div "Link to recommended feature" at bounding box center [456, 55] width 57 height 5
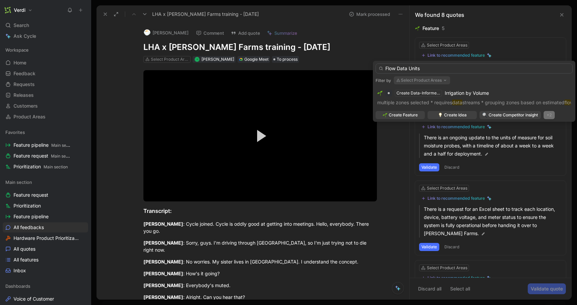
type input "Flow Data Units"
click at [549, 115] on div "+2" at bounding box center [549, 115] width 11 height 8
click at [541, 139] on div "Problem" at bounding box center [552, 138] width 40 height 8
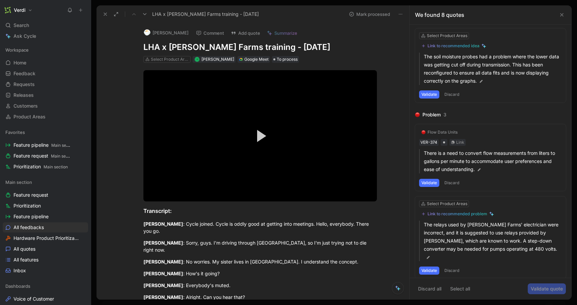
scroll to position [342, 0]
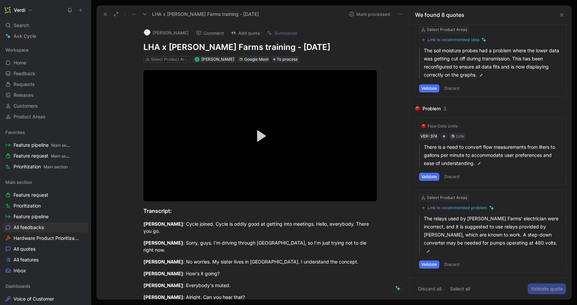
click at [431, 182] on div "Flow Data Units VER-374 Link There is a need to convert flow measurements from …" at bounding box center [490, 151] width 151 height 67
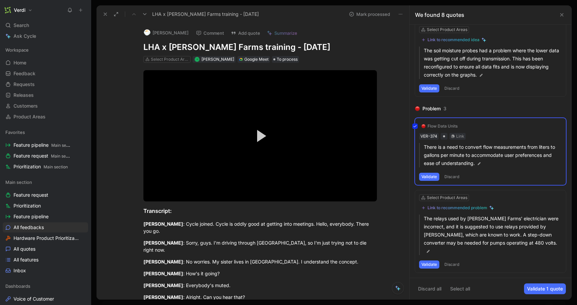
click at [431, 177] on div "Flow Data Units VER-374 Link There is a need to convert flow measurements from …" at bounding box center [490, 151] width 151 height 67
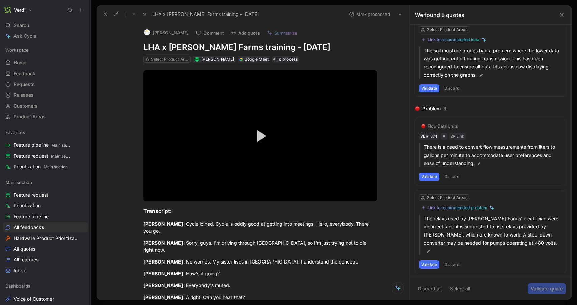
click at [426, 175] on button "Validate" at bounding box center [429, 177] width 20 height 8
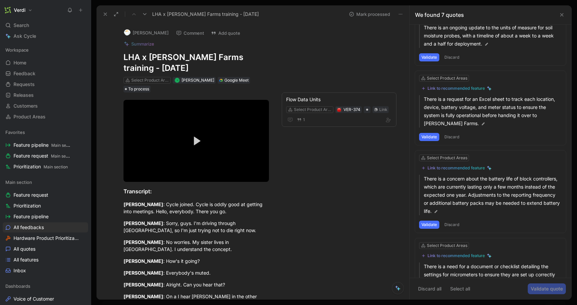
scroll to position [0, 0]
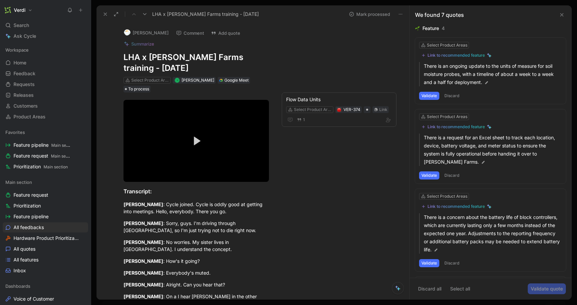
click at [455, 98] on button "Discard" at bounding box center [452, 96] width 20 height 8
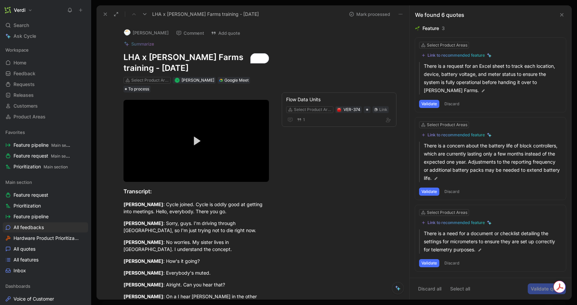
drag, startPoint x: 124, startPoint y: 48, endPoint x: 169, endPoint y: 49, distance: 45.2
click at [169, 52] on h1 "LHA x Verdi - Taylor Farms training - 8/8/2025" at bounding box center [195, 63] width 145 height 22
copy h1 "LHA x Verdi"
click at [452, 105] on button "Discard" at bounding box center [452, 104] width 20 height 8
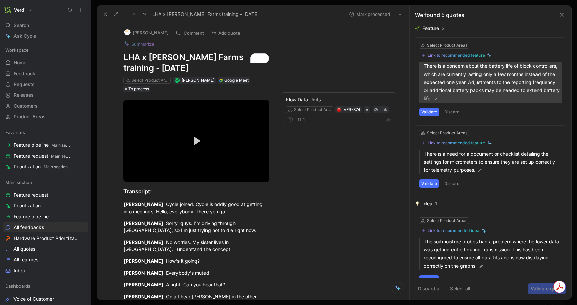
click at [436, 98] on img at bounding box center [436, 99] width 5 height 5
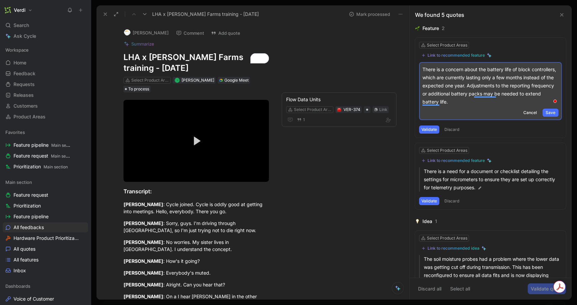
drag, startPoint x: 498, startPoint y: 87, endPoint x: 498, endPoint y: 101, distance: 13.8
click at [498, 101] on p "There is a concern about the battery life of block controllers, which are curre…" at bounding box center [490, 85] width 136 height 40
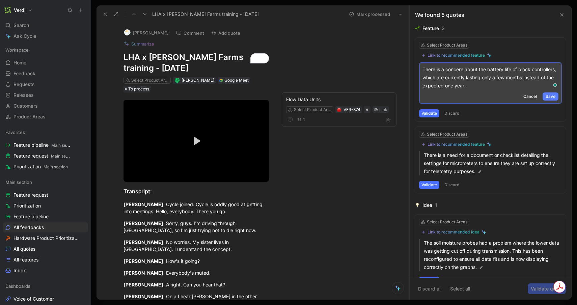
click at [548, 95] on span "Save" at bounding box center [551, 96] width 10 height 7
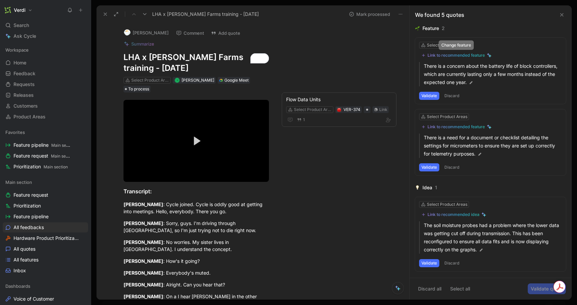
click at [438, 54] on div "Link to recommended feature" at bounding box center [456, 55] width 57 height 5
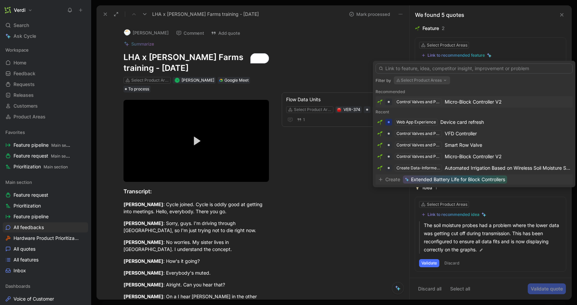
click at [454, 179] on span "Extended Battery Life for Block Controllers" at bounding box center [458, 179] width 94 height 8
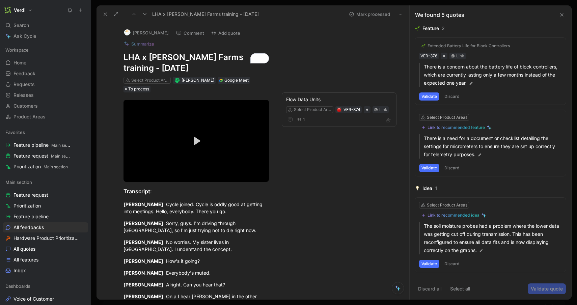
click at [440, 46] on div "Extended Battery Life for Block Controllers" at bounding box center [469, 45] width 82 height 5
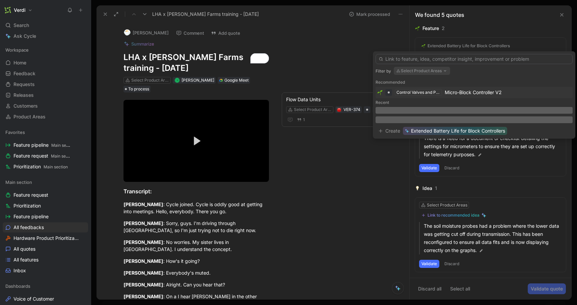
click at [381, 93] on img at bounding box center [379, 92] width 5 height 5
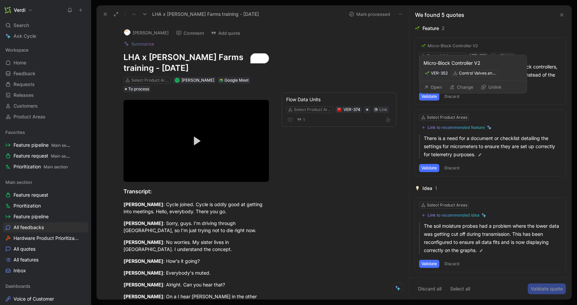
click at [457, 45] on div "Micro-Block Controller V2" at bounding box center [453, 45] width 50 height 5
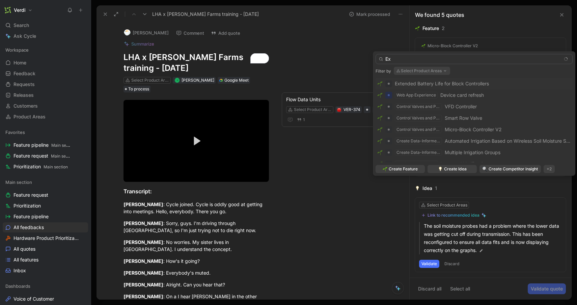
type input "E"
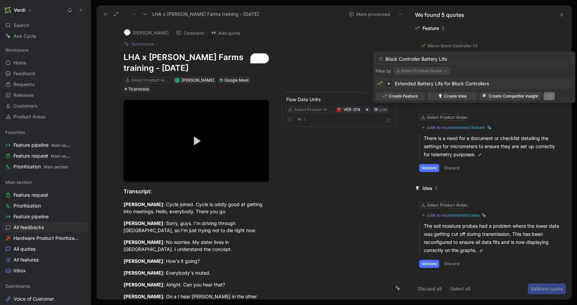
type input "Block Controller Battery Life"
click at [545, 97] on div "+2" at bounding box center [549, 96] width 11 height 8
click at [545, 116] on div "Problem" at bounding box center [552, 119] width 40 height 8
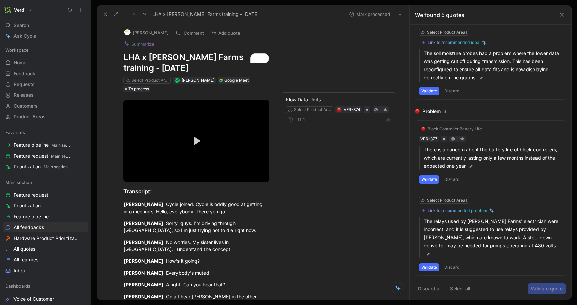
scroll to position [104, 0]
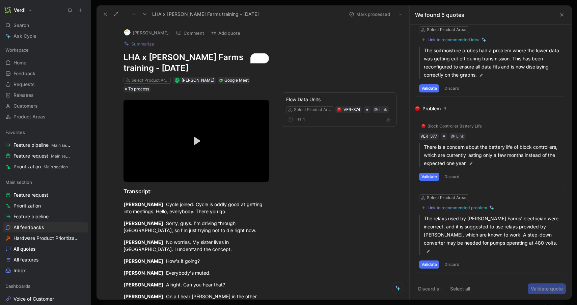
click at [427, 175] on button "Validate" at bounding box center [429, 177] width 20 height 8
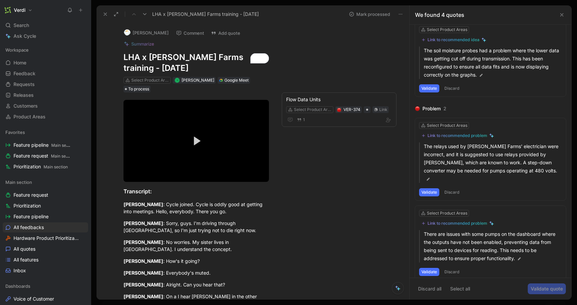
scroll to position [0, 0]
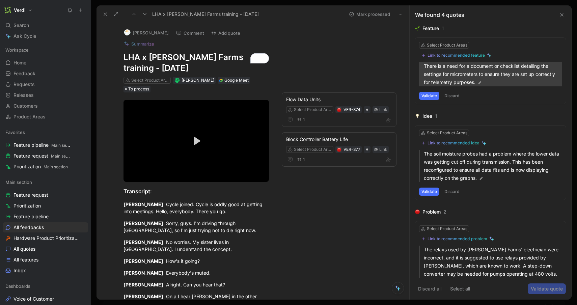
click at [479, 82] on img at bounding box center [479, 82] width 5 height 5
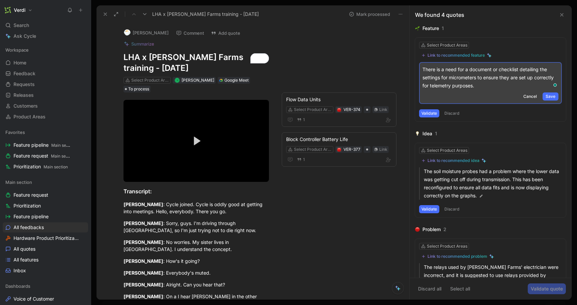
click at [466, 77] on p "There is a need for a document or checklist detailing the settings for micromet…" at bounding box center [490, 77] width 136 height 24
click at [549, 95] on span "Save" at bounding box center [551, 96] width 10 height 7
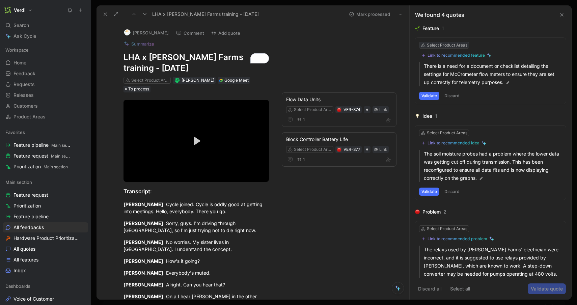
click at [463, 45] on div "Select Product Areas" at bounding box center [447, 45] width 40 height 7
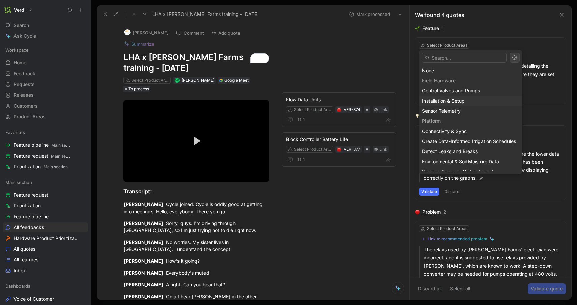
click at [457, 102] on span "Installation & Setup" at bounding box center [443, 101] width 43 height 6
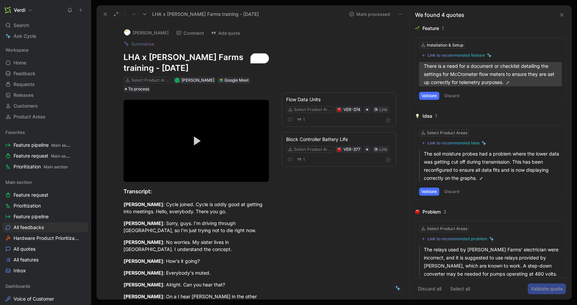
click at [499, 81] on p "There is a need for a document or checklist detailing the settings for McCromet…" at bounding box center [493, 74] width 138 height 24
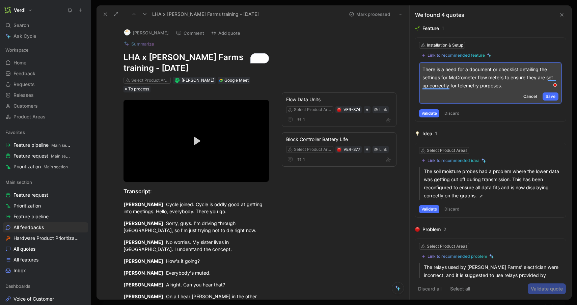
click at [423, 70] on p "There is a need for a document or checklist detailing the settings for McCromet…" at bounding box center [490, 77] width 136 height 24
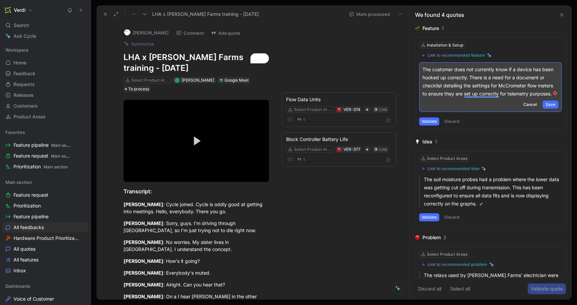
click at [487, 88] on p "The customer does not currently know if a device has been hooked up correctly. …" at bounding box center [490, 81] width 136 height 32
click at [546, 103] on span "Save" at bounding box center [551, 104] width 10 height 7
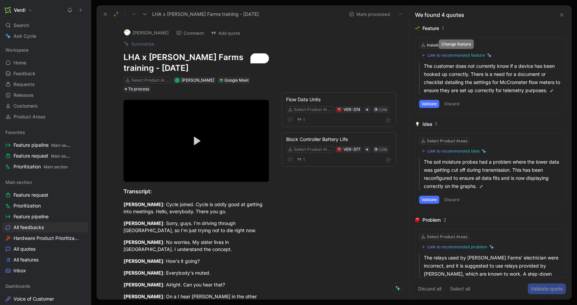
click at [472, 55] on div "Link to recommended feature" at bounding box center [456, 55] width 57 height 5
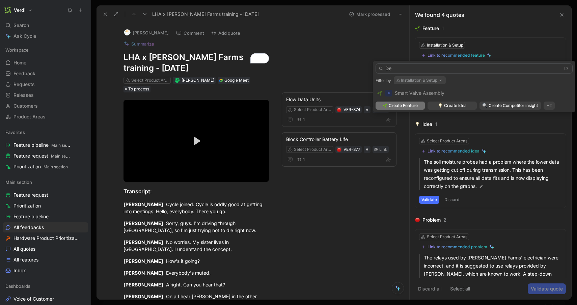
type input "D"
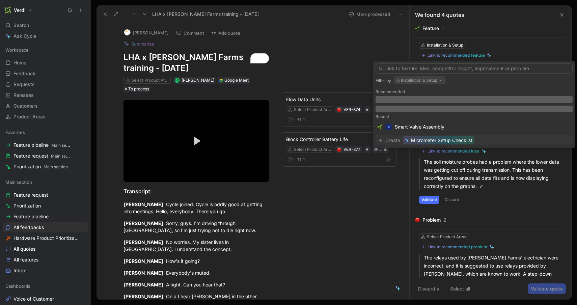
type input "D"
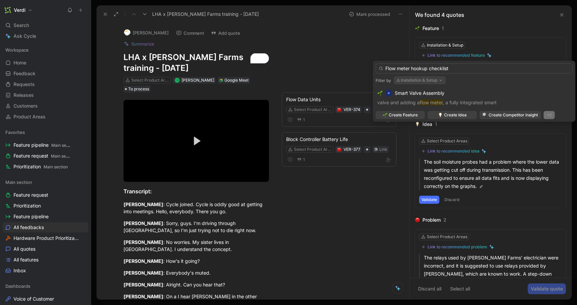
type input "Flow meter hookup checklist"
click at [546, 114] on div "+2" at bounding box center [549, 115] width 11 height 8
click at [532, 135] on div "Problem" at bounding box center [548, 138] width 54 height 10
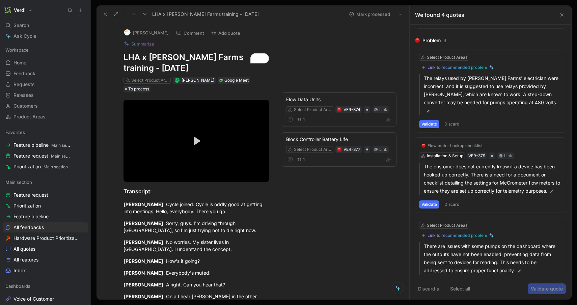
scroll to position [129, 0]
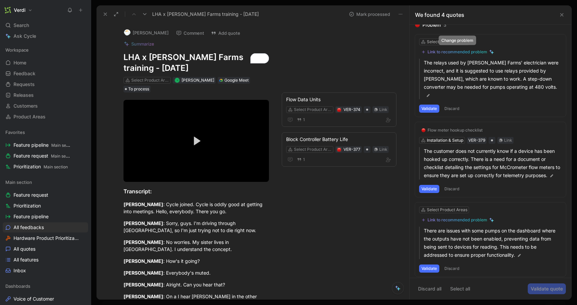
click at [451, 50] on div "Link to recommended problem" at bounding box center [458, 51] width 60 height 5
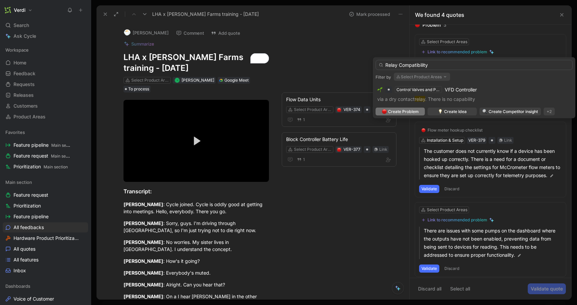
click at [419, 61] on input "Relay Compatibility" at bounding box center [474, 65] width 197 height 10
click at [434, 65] on input "Relay Compatibility" at bounding box center [474, 65] width 197 height 10
click at [386, 65] on input "Relay Compatibility" at bounding box center [474, 65] width 197 height 10
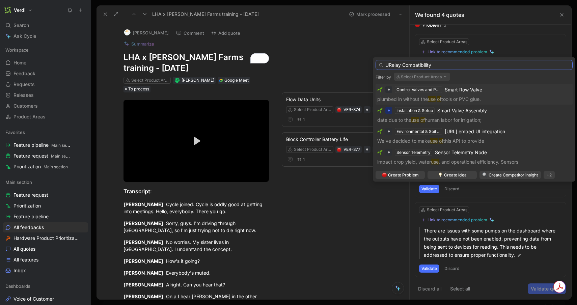
type input "Relay Compatibility"
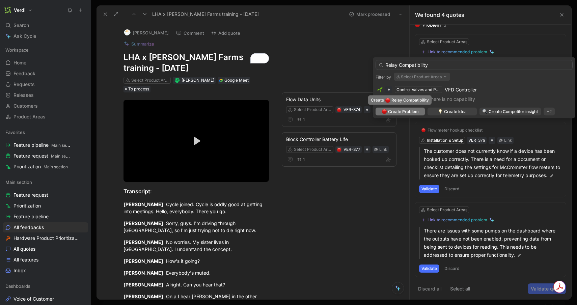
click at [391, 112] on span "Create Problem" at bounding box center [403, 111] width 31 height 7
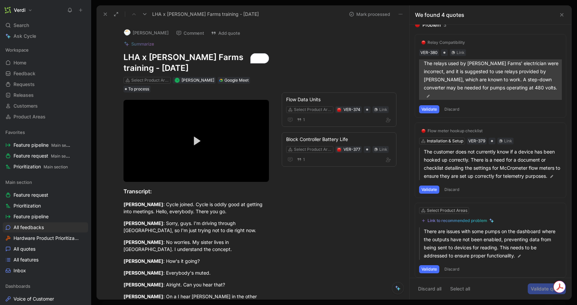
click at [495, 62] on p "The relays used by Taylor Farms' electrician were incorrect, and it is suggeste…" at bounding box center [493, 79] width 138 height 40
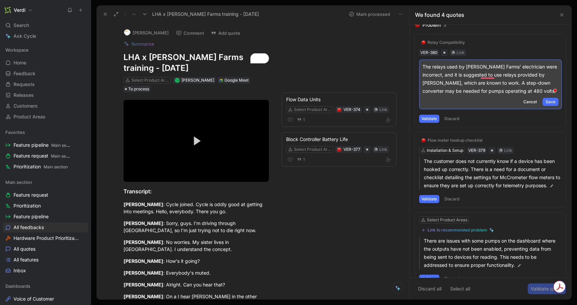
drag, startPoint x: 507, startPoint y: 91, endPoint x: 467, endPoint y: 83, distance: 41.0
click at [467, 83] on p "The relays used by Taylor Farms' electrician were incorrect, and it is suggeste…" at bounding box center [490, 79] width 136 height 32
click at [501, 90] on p "The relays used by Taylor Farms' electrician were incorrect, and it is suggeste…" at bounding box center [490, 79] width 136 height 32
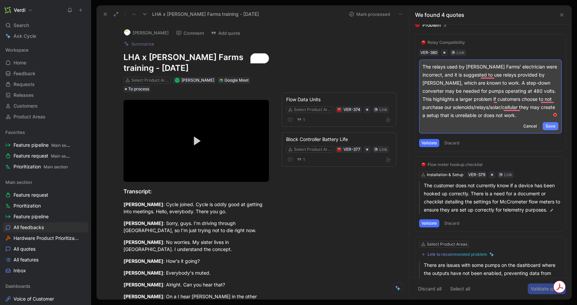
click at [551, 123] on span "Save" at bounding box center [551, 126] width 10 height 7
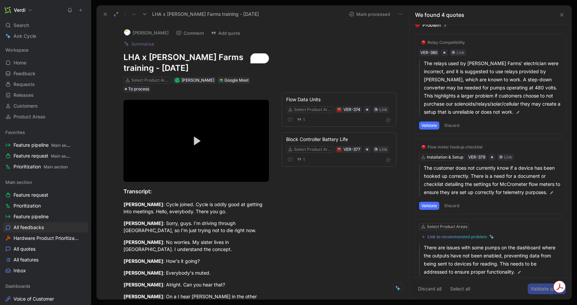
click at [433, 126] on button "Validate" at bounding box center [429, 125] width 20 height 8
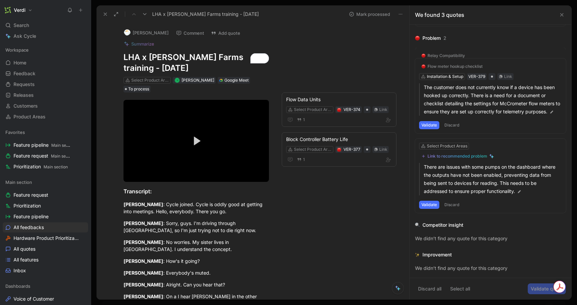
scroll to position [105, 0]
click at [433, 126] on button "Validate" at bounding box center [429, 125] width 20 height 8
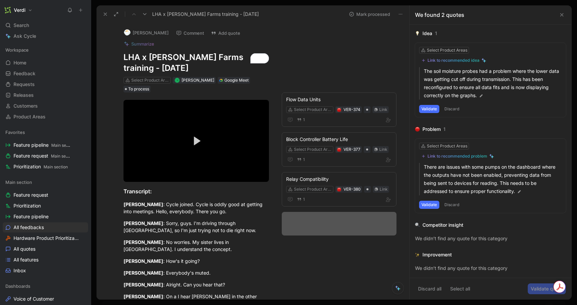
scroll to position [25, 0]
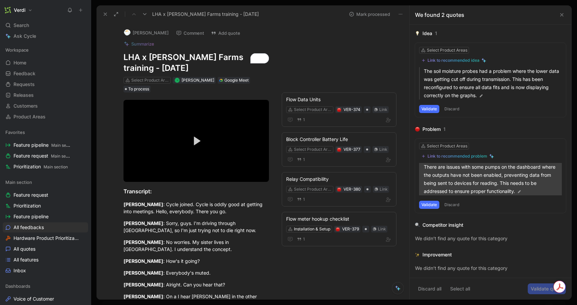
click at [447, 173] on p "There are issues with some pumps on the dashboard where the outputs have not be…" at bounding box center [493, 179] width 138 height 32
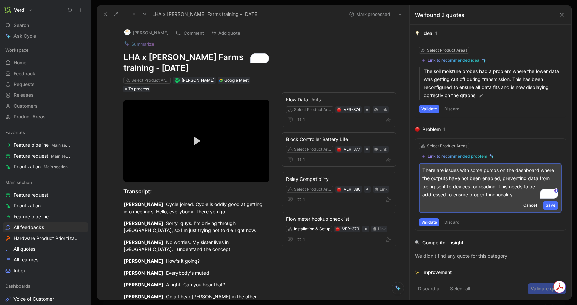
drag, startPoint x: 500, startPoint y: 180, endPoint x: 431, endPoint y: 181, distance: 69.2
click at [431, 181] on p "There are issues with some pumps on the dashboard where the outputs have not be…" at bounding box center [490, 182] width 136 height 32
copy p "outputs have not been enabled"
click at [439, 184] on p "There are issues with some pumps on the dashboard where the outputs have not be…" at bounding box center [490, 182] width 136 height 32
click at [451, 219] on button "Discard" at bounding box center [452, 222] width 20 height 8
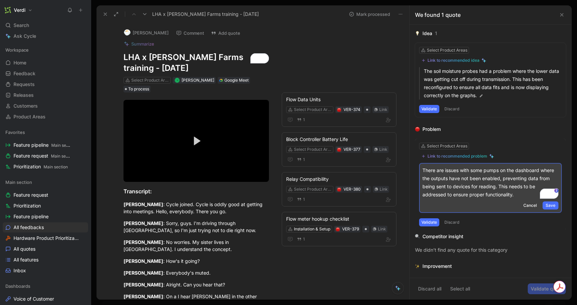
scroll to position [0, 0]
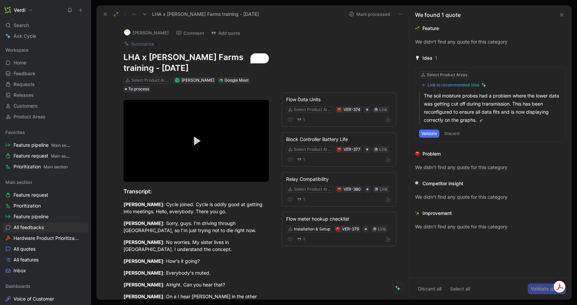
click at [455, 135] on button "Discard" at bounding box center [452, 134] width 20 height 8
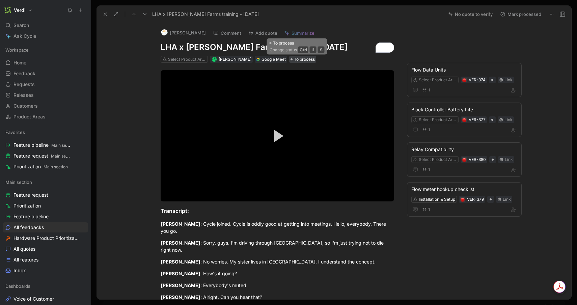
click at [303, 58] on span "To process" at bounding box center [304, 59] width 21 height 7
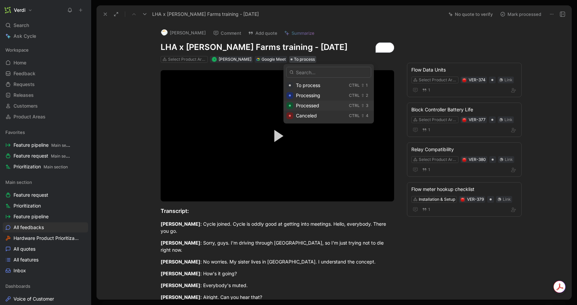
click at [306, 107] on span "Processed" at bounding box center [307, 106] width 23 height 6
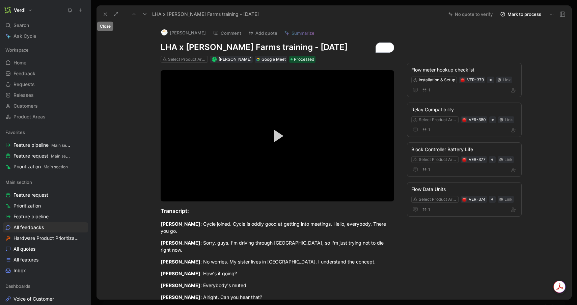
click at [105, 13] on icon at bounding box center [105, 13] width 5 height 5
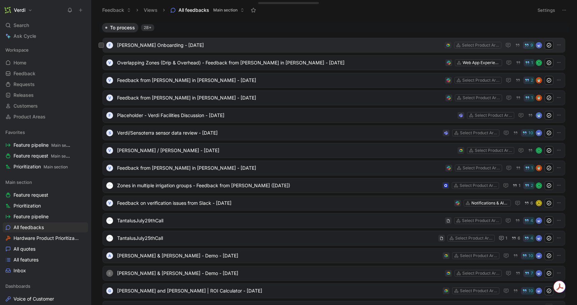
click at [132, 45] on span "Shane Landreville Onboarding - 8/8/2025" at bounding box center [279, 45] width 325 height 8
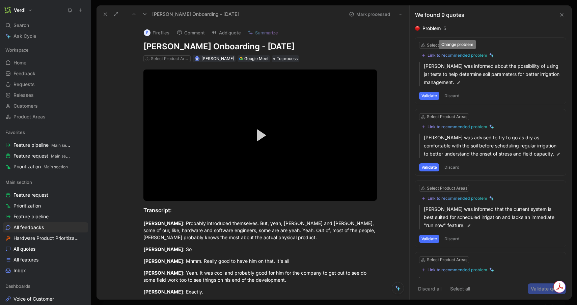
click at [463, 54] on div "Link to recommended problem" at bounding box center [458, 55] width 60 height 5
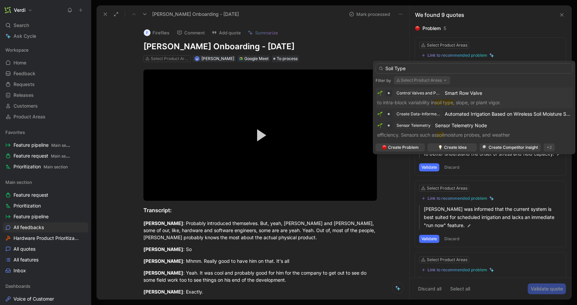
click at [392, 66] on input "Soil Type" at bounding box center [474, 68] width 197 height 10
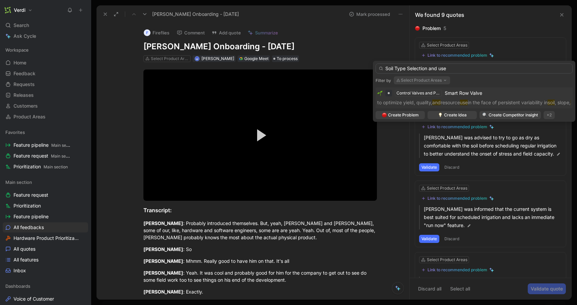
click at [412, 69] on input "Soil Type Selection and use" at bounding box center [474, 68] width 197 height 10
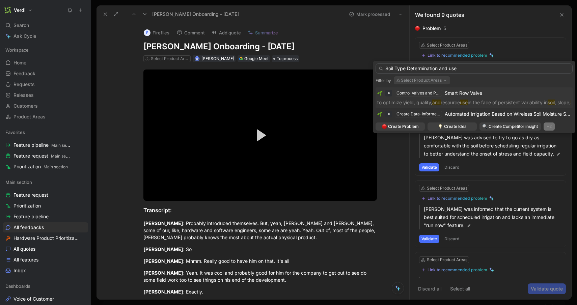
type input "Soil Type Determination and use"
click at [549, 127] on div "+2" at bounding box center [549, 126] width 11 height 8
click at [539, 152] on div "Feature" at bounding box center [552, 150] width 40 height 8
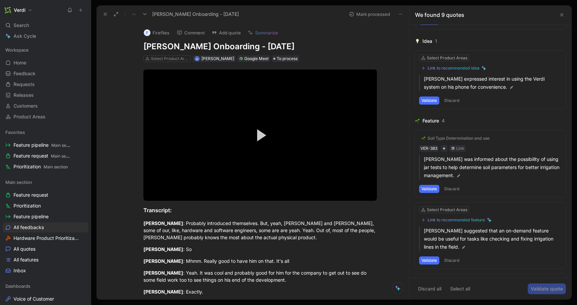
scroll to position [302, 0]
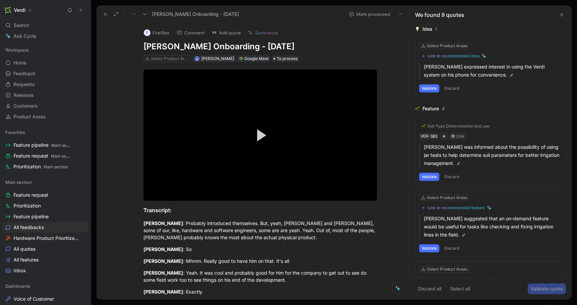
click at [428, 177] on button "Validate" at bounding box center [429, 177] width 20 height 8
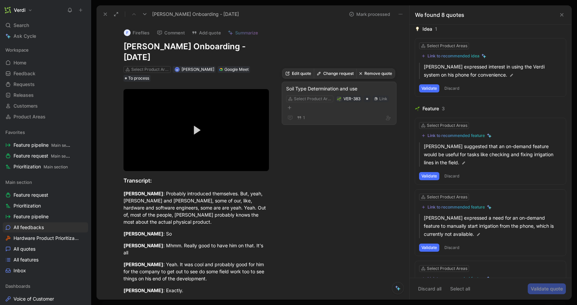
click at [310, 89] on div "Soil Type Determination and use" at bounding box center [339, 89] width 106 height 8
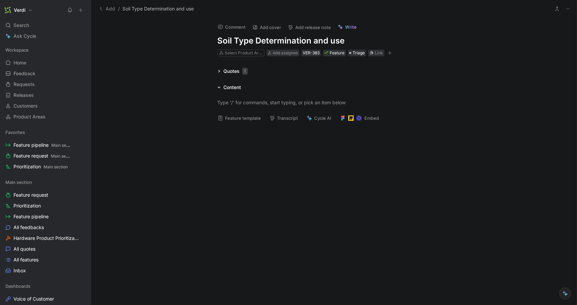
click at [334, 41] on h1 "Soil Type Determination and use" at bounding box center [334, 40] width 234 height 11
click at [243, 118] on button "Feature template" at bounding box center [239, 117] width 49 height 9
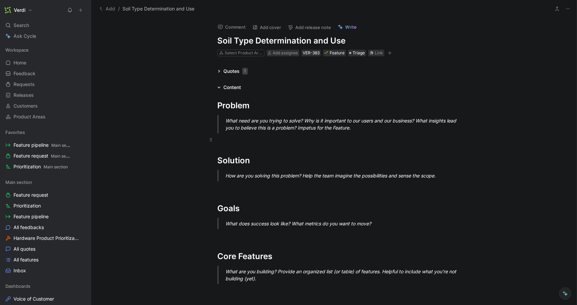
click at [362, 140] on div at bounding box center [334, 139] width 234 height 7
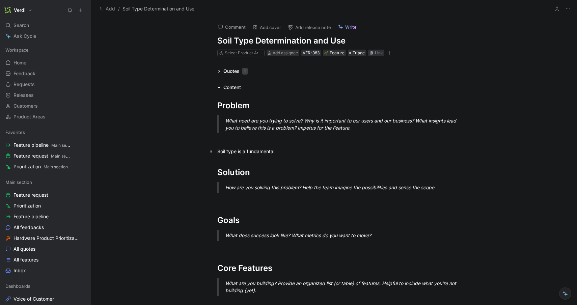
click at [261, 151] on div "Soil type is a fundamental" at bounding box center [334, 151] width 234 height 7
click at [251, 151] on div "Understanding soil type is fundamental" at bounding box center [334, 151] width 234 height 7
drag, startPoint x: 340, startPoint y: 149, endPoint x: 283, endPoint y: 150, distance: 56.4
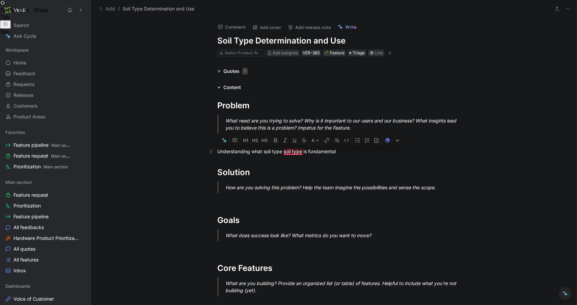
click at [283, 150] on div "Understanding what soil type soil type is fundamental" at bounding box center [334, 151] width 234 height 7
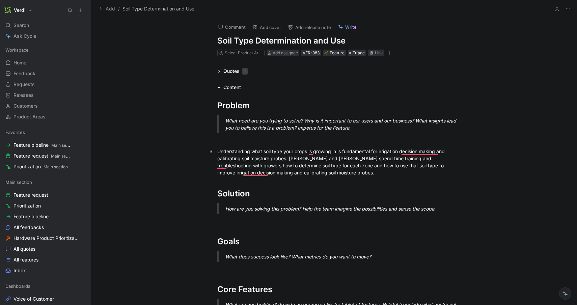
click at [233, 173] on div "Understanding what soil type your crops is growing in is fundamental for irriga…" at bounding box center [334, 162] width 234 height 28
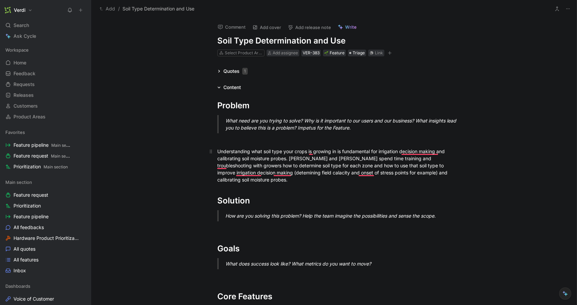
click at [244, 183] on div "Understanding what soil type your crops is growing in is fundamental for irriga…" at bounding box center [334, 165] width 234 height 35
click at [451, 220] on p "How are you solving this problem? Help the team imagine the possibilities and s…" at bounding box center [342, 215] width 234 height 11
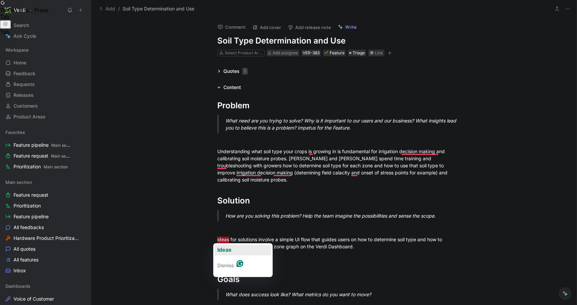
click at [228, 247] on span "Ideas" at bounding box center [224, 249] width 14 height 7
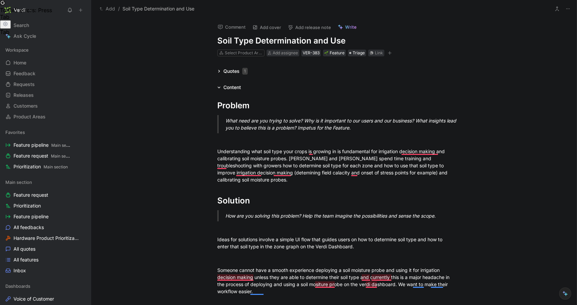
click at [231, 88] on div "Content" at bounding box center [232, 87] width 18 height 8
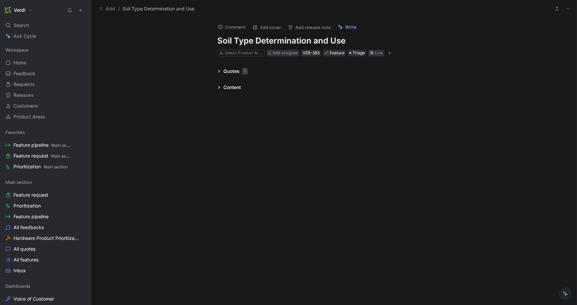
click at [231, 88] on div "Content" at bounding box center [232, 87] width 18 height 8
